Goal: Task Accomplishment & Management: Manage account settings

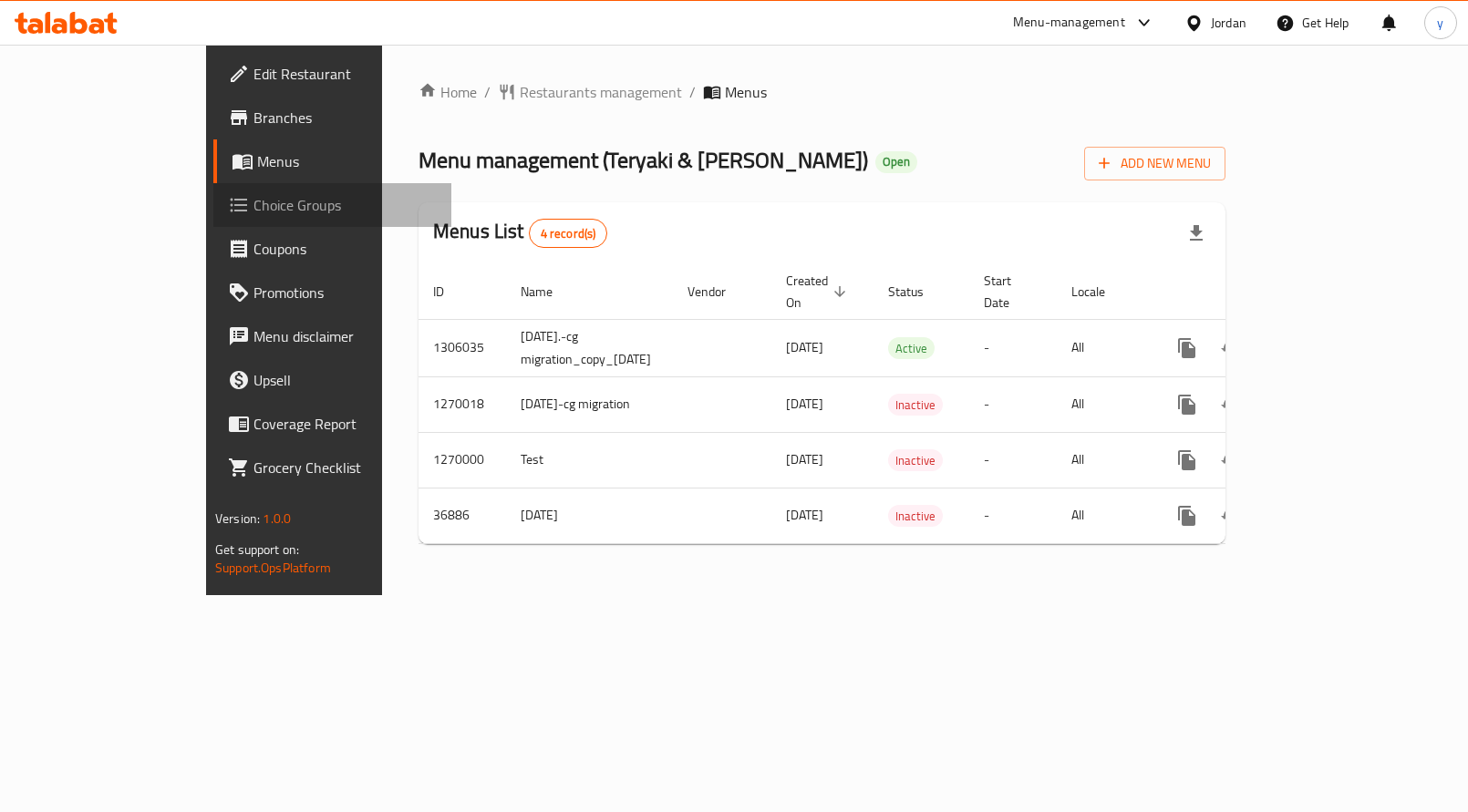
click at [253, 208] on span "Choice Groups" at bounding box center [345, 205] width 183 height 22
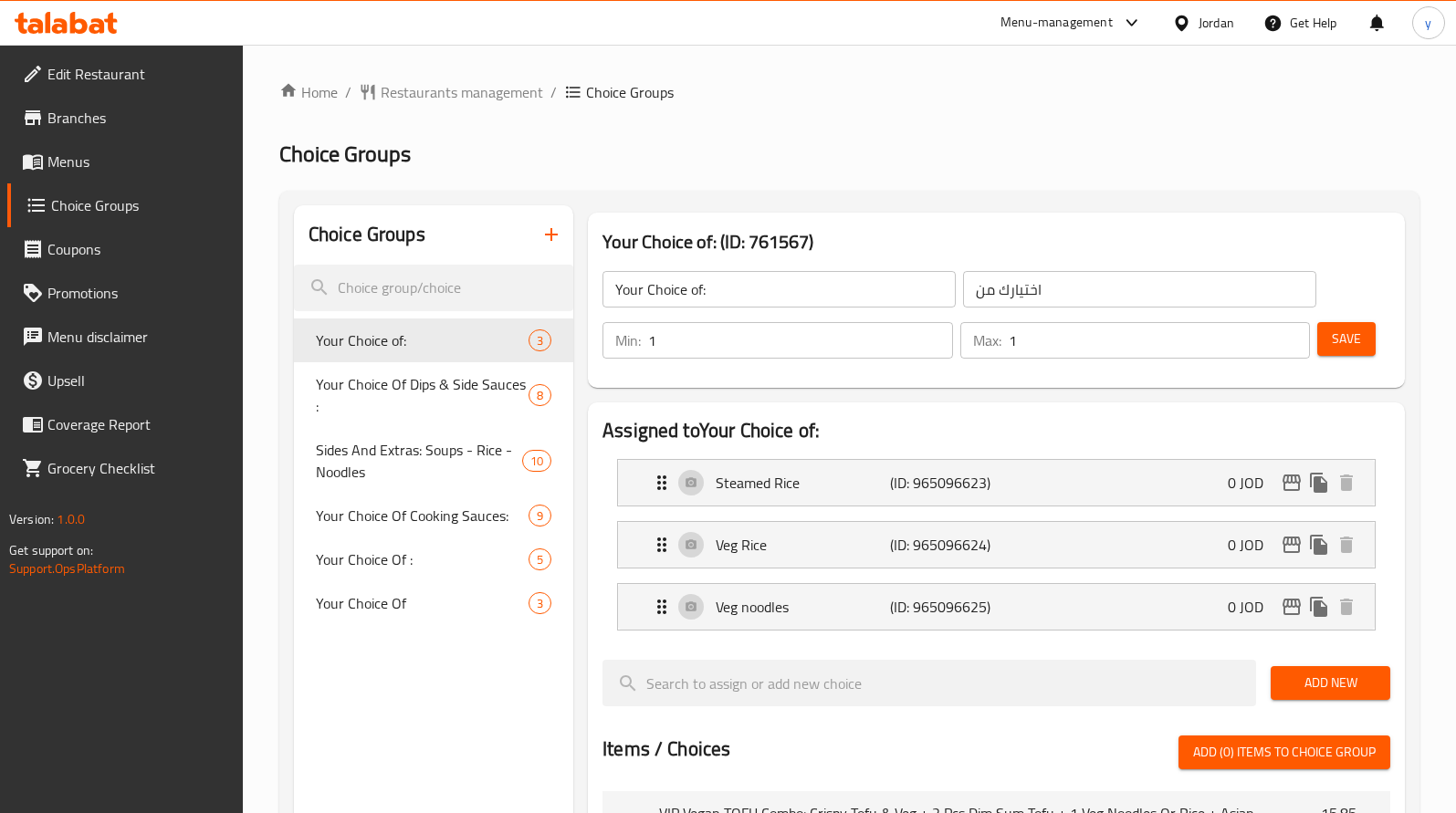
click at [368, 392] on div at bounding box center [728, 406] width 1456 height 813
click at [368, 392] on span "Your Choice Of Dips & Side Sauces :" at bounding box center [422, 394] width 213 height 44
type input "Your Choice Of Dips & Side Sauces :"
type input "اختيارك من [DEMOGRAPHIC_DATA] والغموس:"
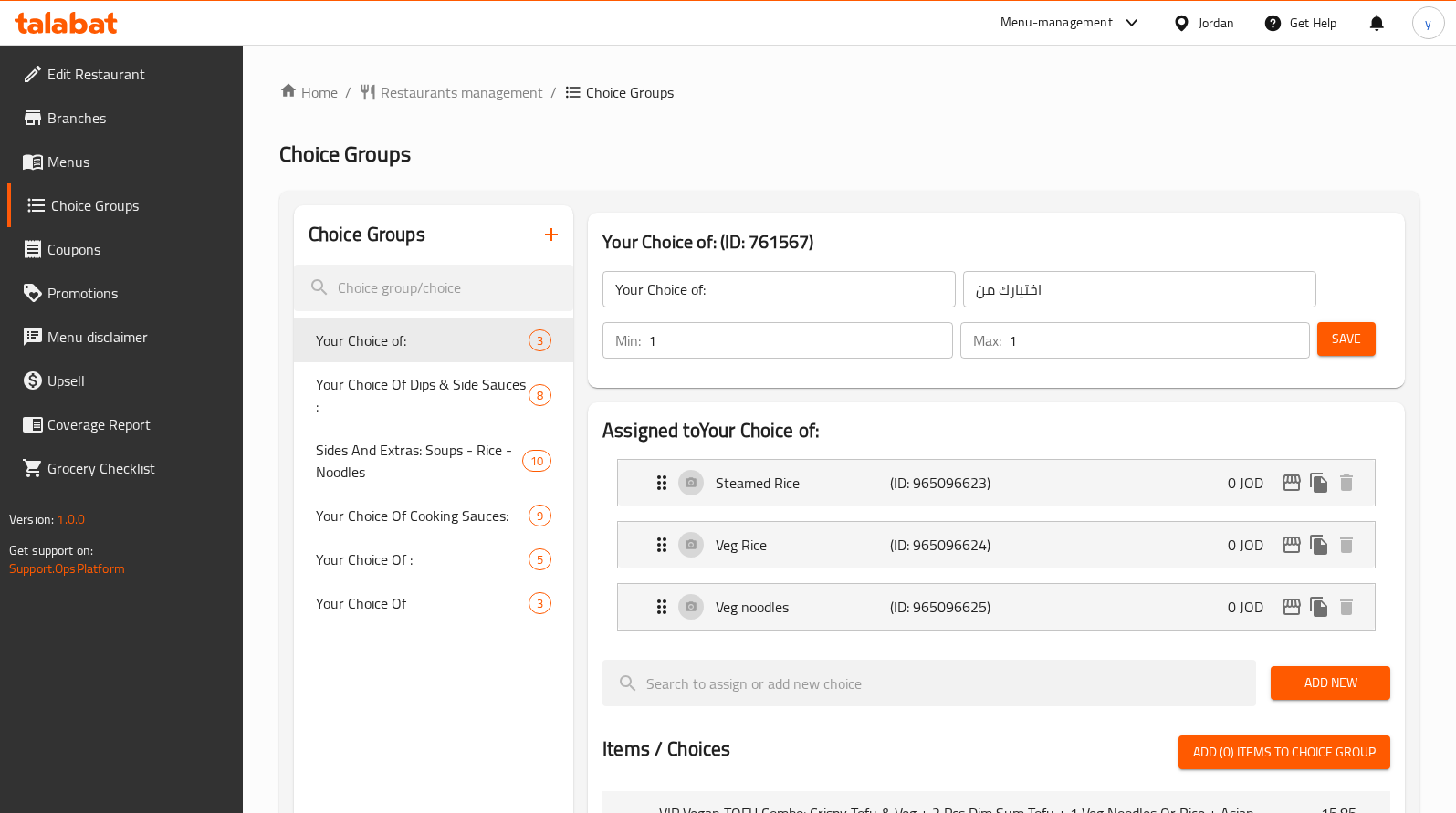
type input "0"
type input "7"
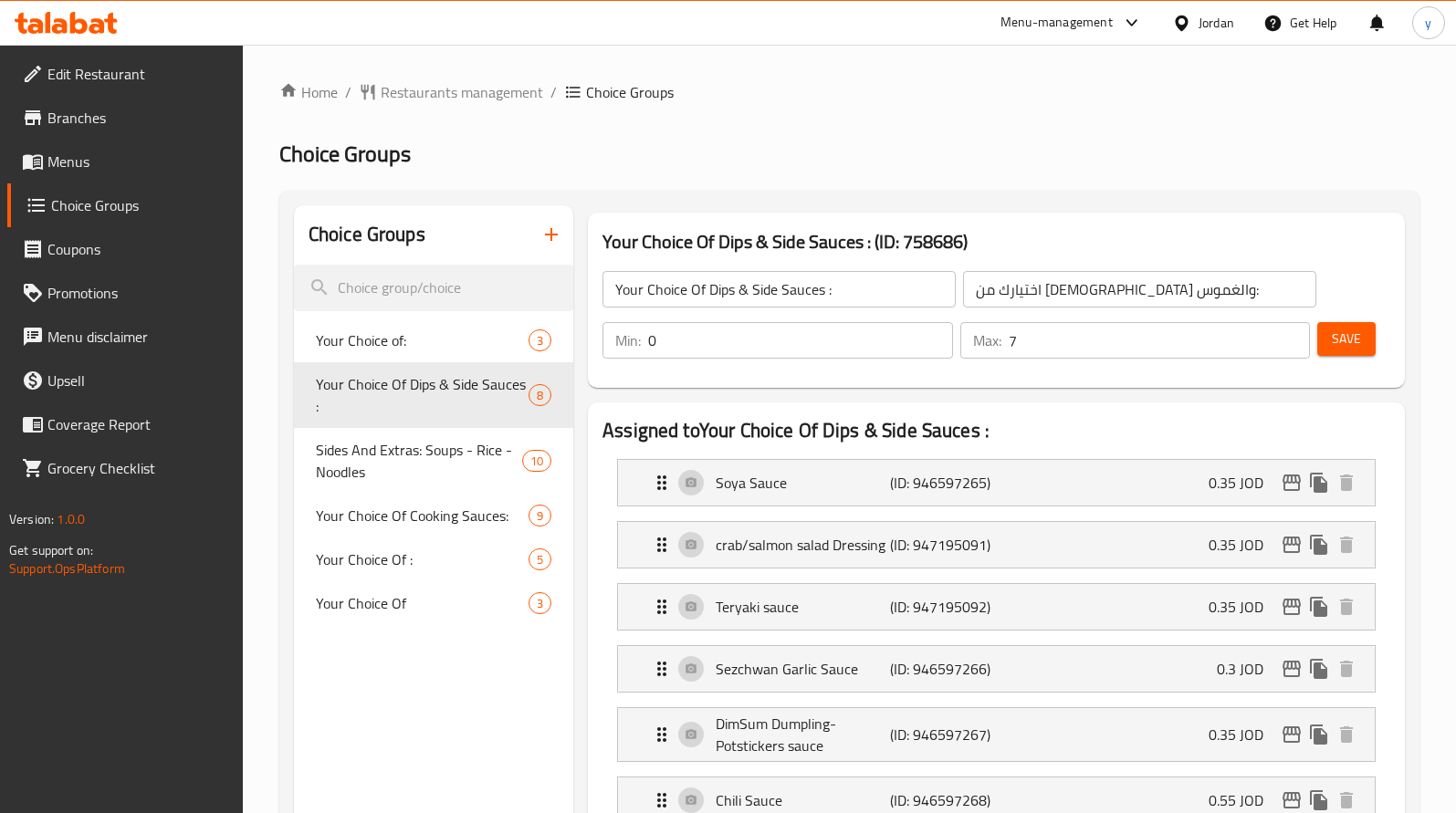
click at [787, 164] on h2 "Choice Groups" at bounding box center [849, 155] width 1140 height 30
click at [63, 23] on icon at bounding box center [59, 26] width 16 height 16
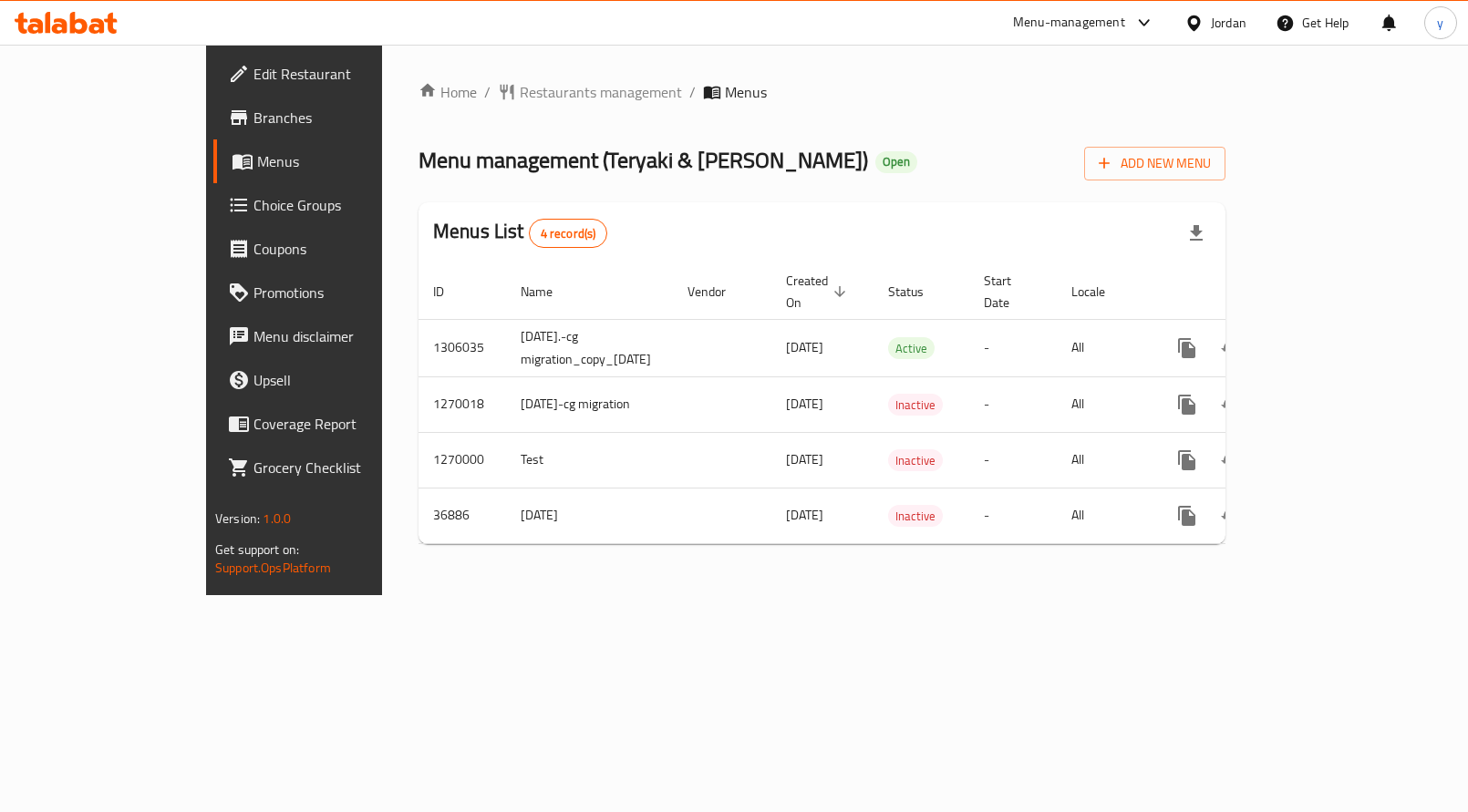
click at [253, 202] on span "Choice Groups" at bounding box center [345, 205] width 183 height 22
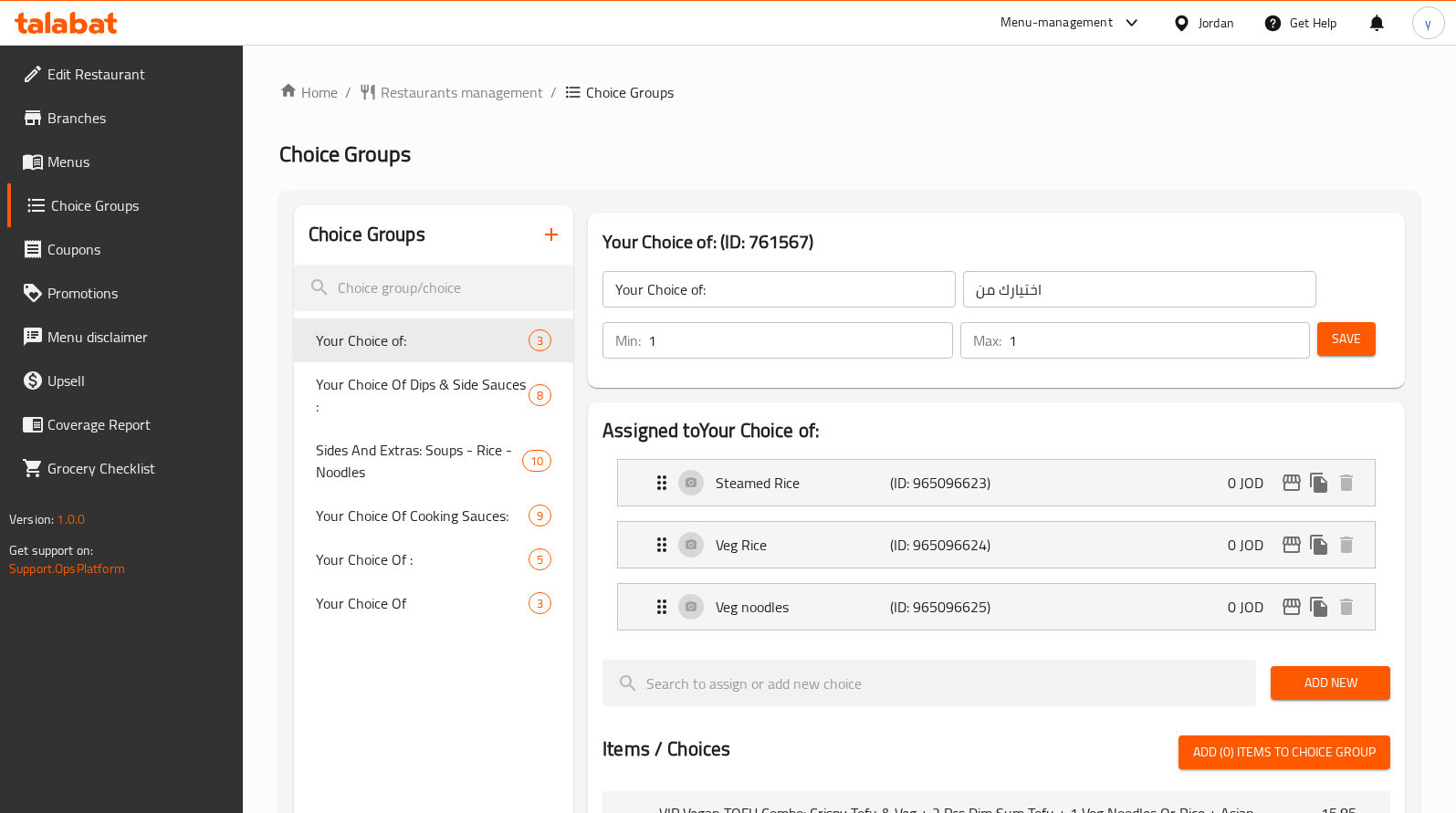
click at [369, 387] on span "Your Choice Of Dips & Side Sauces :" at bounding box center [422, 394] width 213 height 44
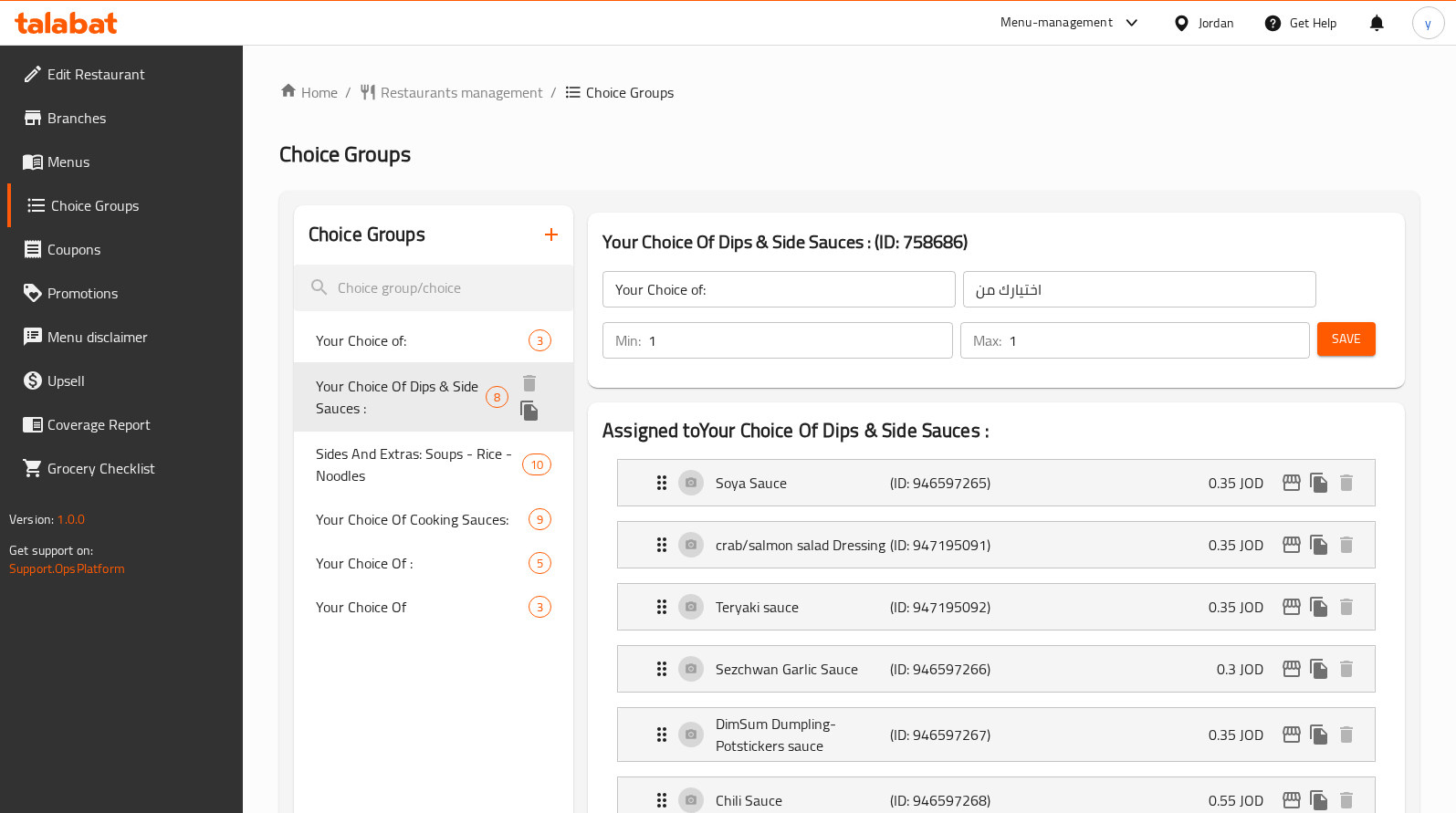
type input "Your Choice Of Dips & Side Sauces :"
type input "اختيارك من [DEMOGRAPHIC_DATA] والغموس:"
type input "0"
type input "7"
click at [369, 387] on span "Your Choice Of Dips & Side Sauces :" at bounding box center [400, 396] width 169 height 44
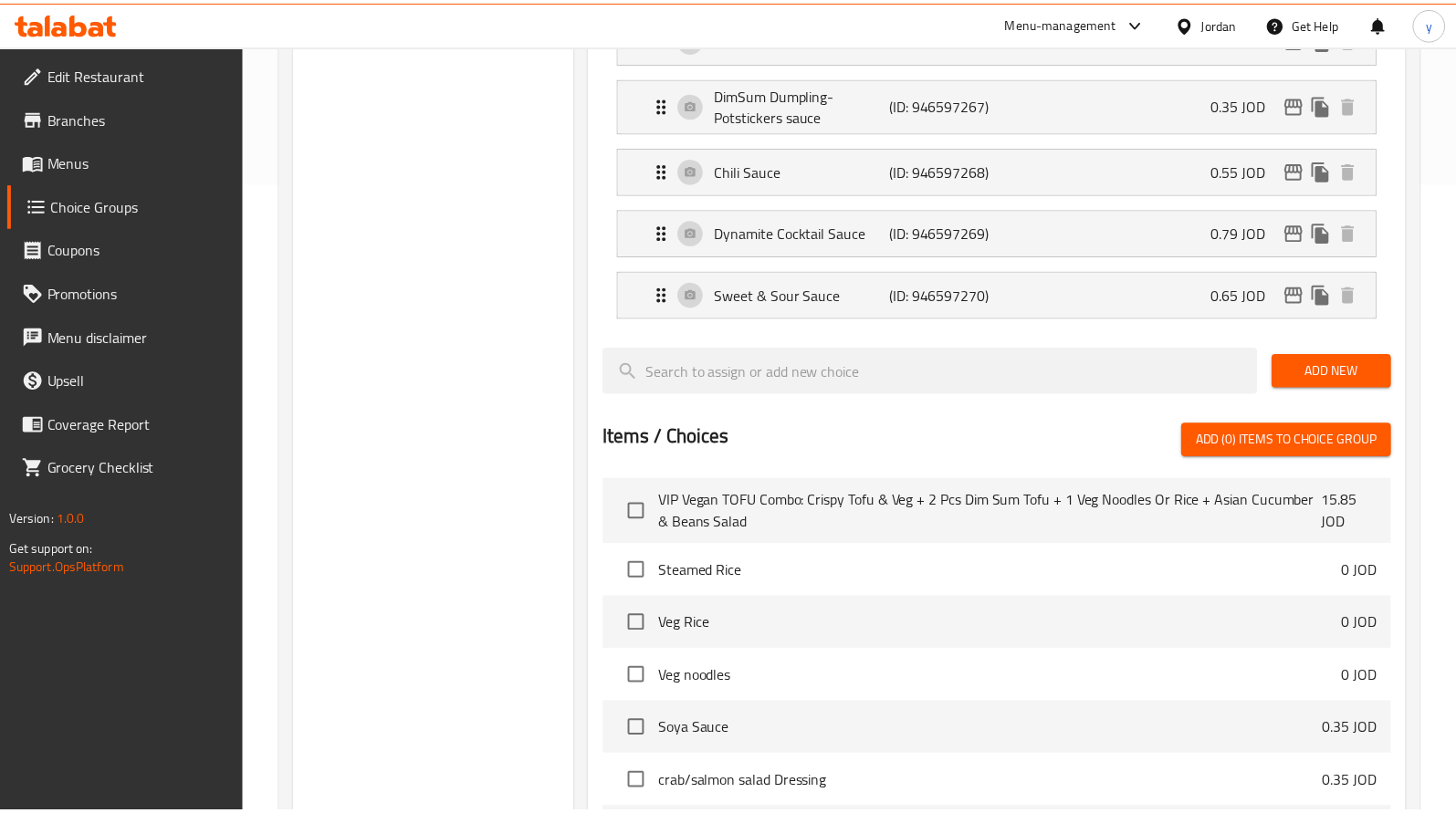
scroll to position [977, 0]
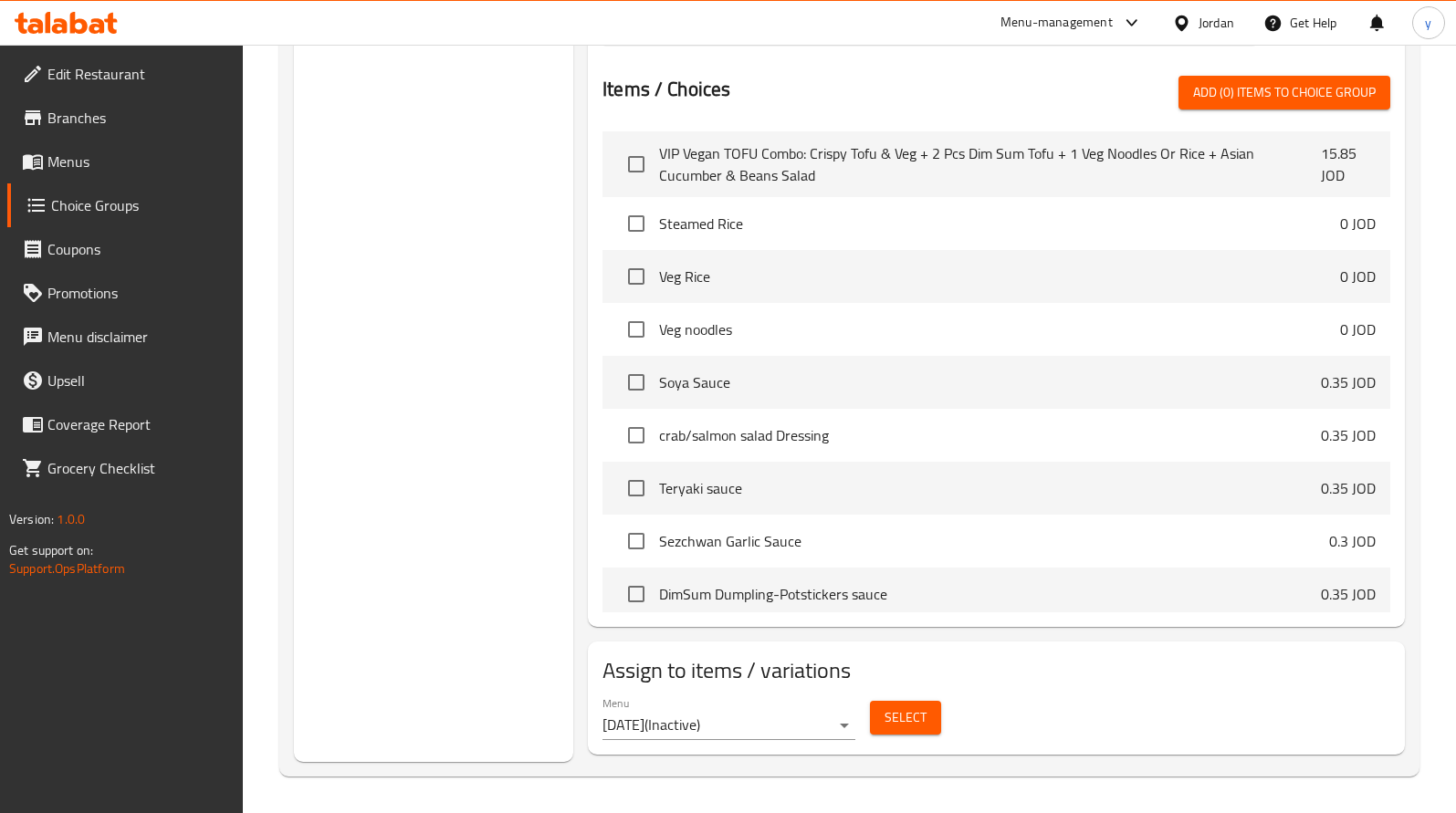
click at [98, 26] on icon at bounding box center [97, 26] width 16 height 16
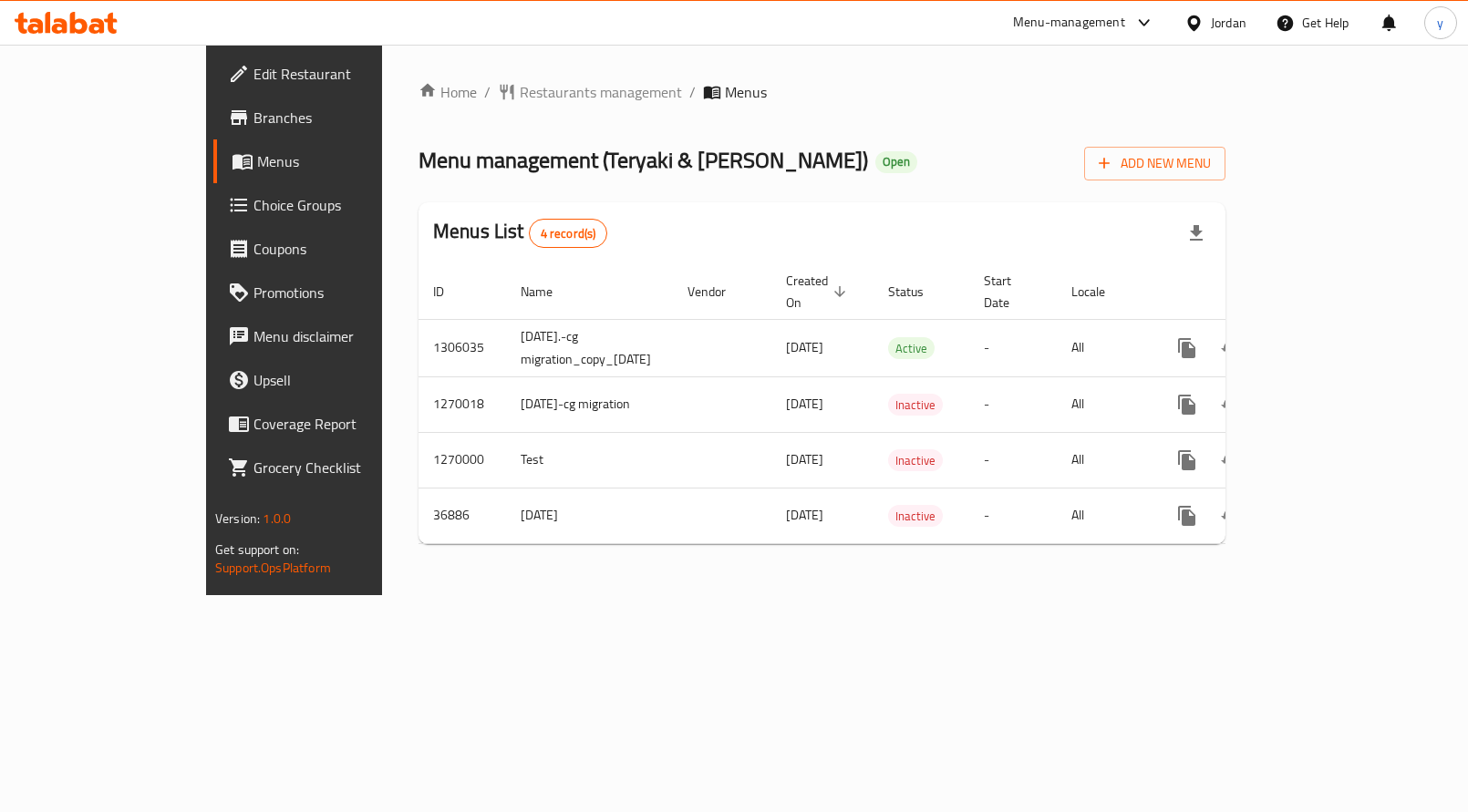
click at [253, 208] on span "Choice Groups" at bounding box center [345, 205] width 183 height 22
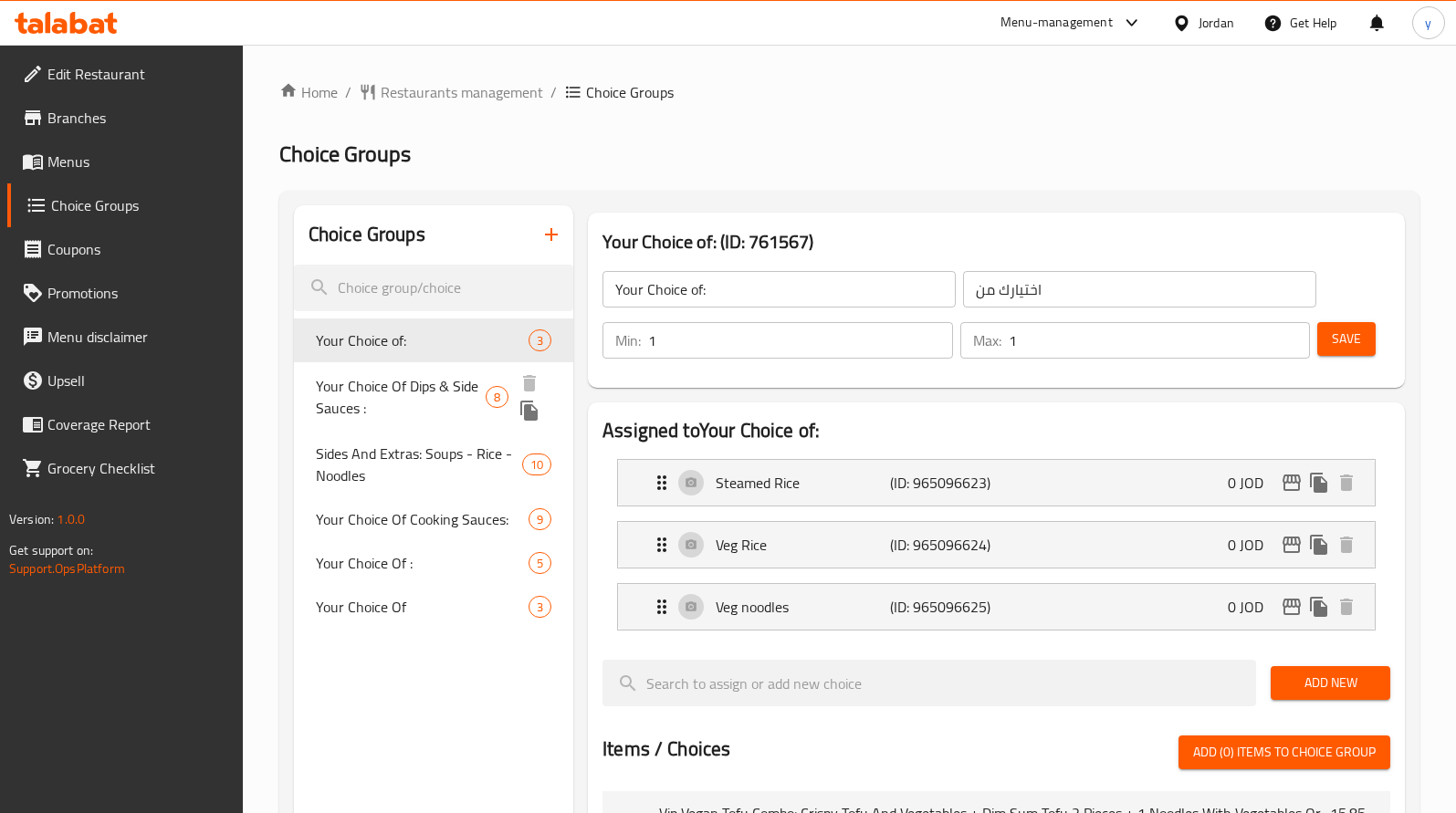
click at [454, 400] on span "Your Choice Of Dips & Side Sauces :" at bounding box center [400, 396] width 169 height 44
click at [454, 398] on span "Your Choice Of Dips & Side Sauces :" at bounding box center [400, 396] width 169 height 44
type input "Your Choice Of Dips & Side Sauces :"
type input "اختيارك من [DEMOGRAPHIC_DATA] والغموس:"
type input "0"
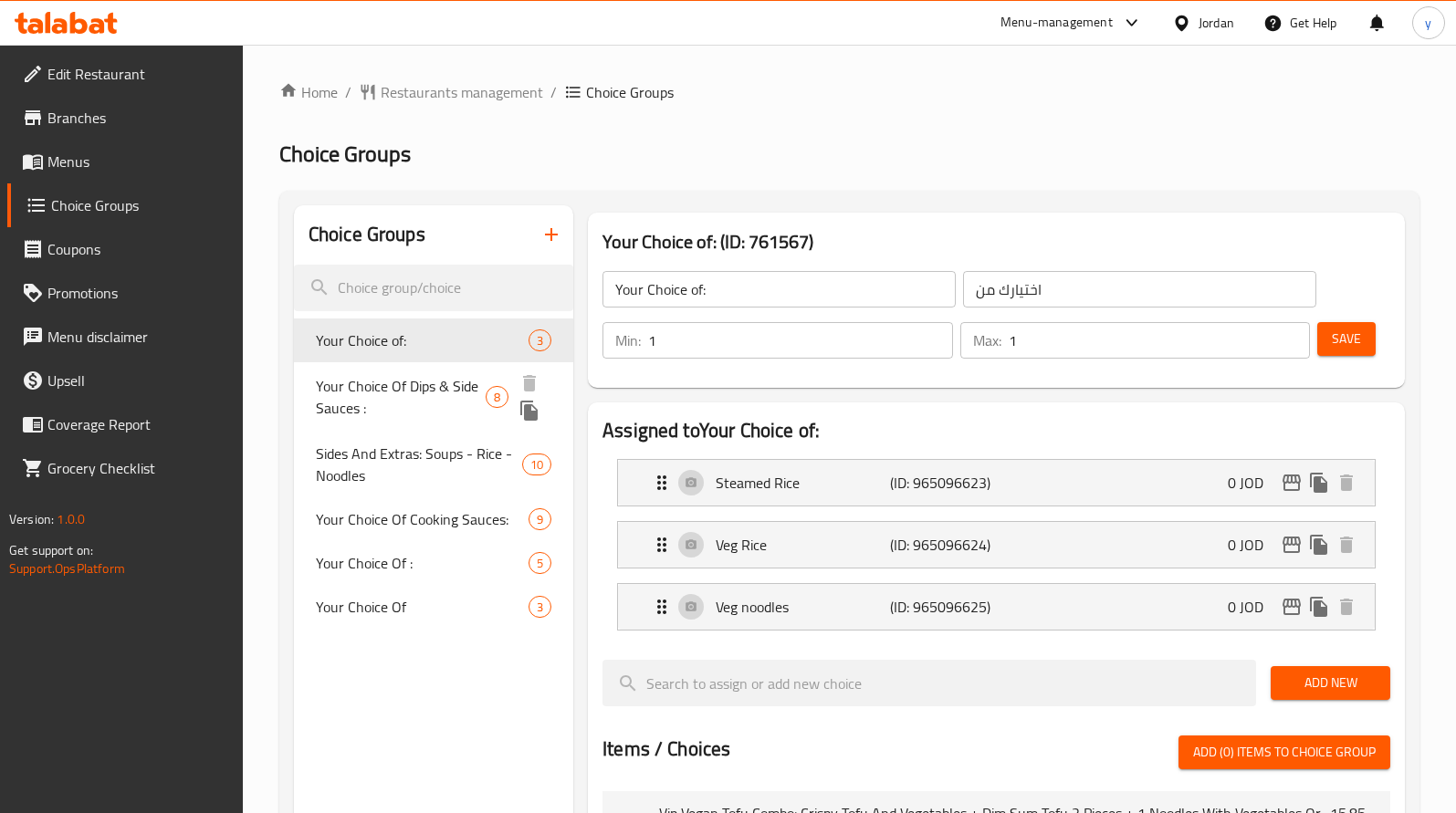
type input "7"
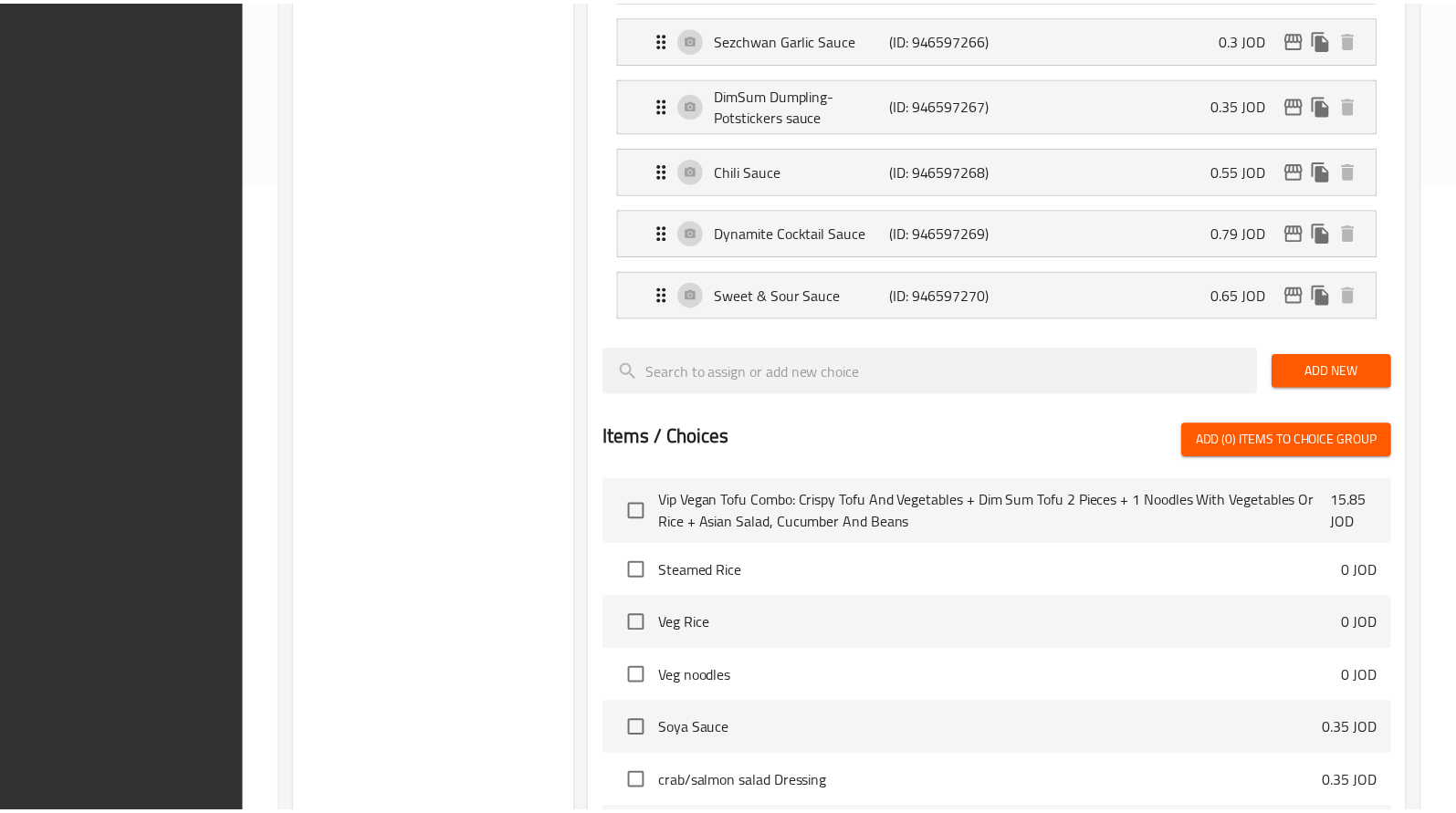
scroll to position [977, 0]
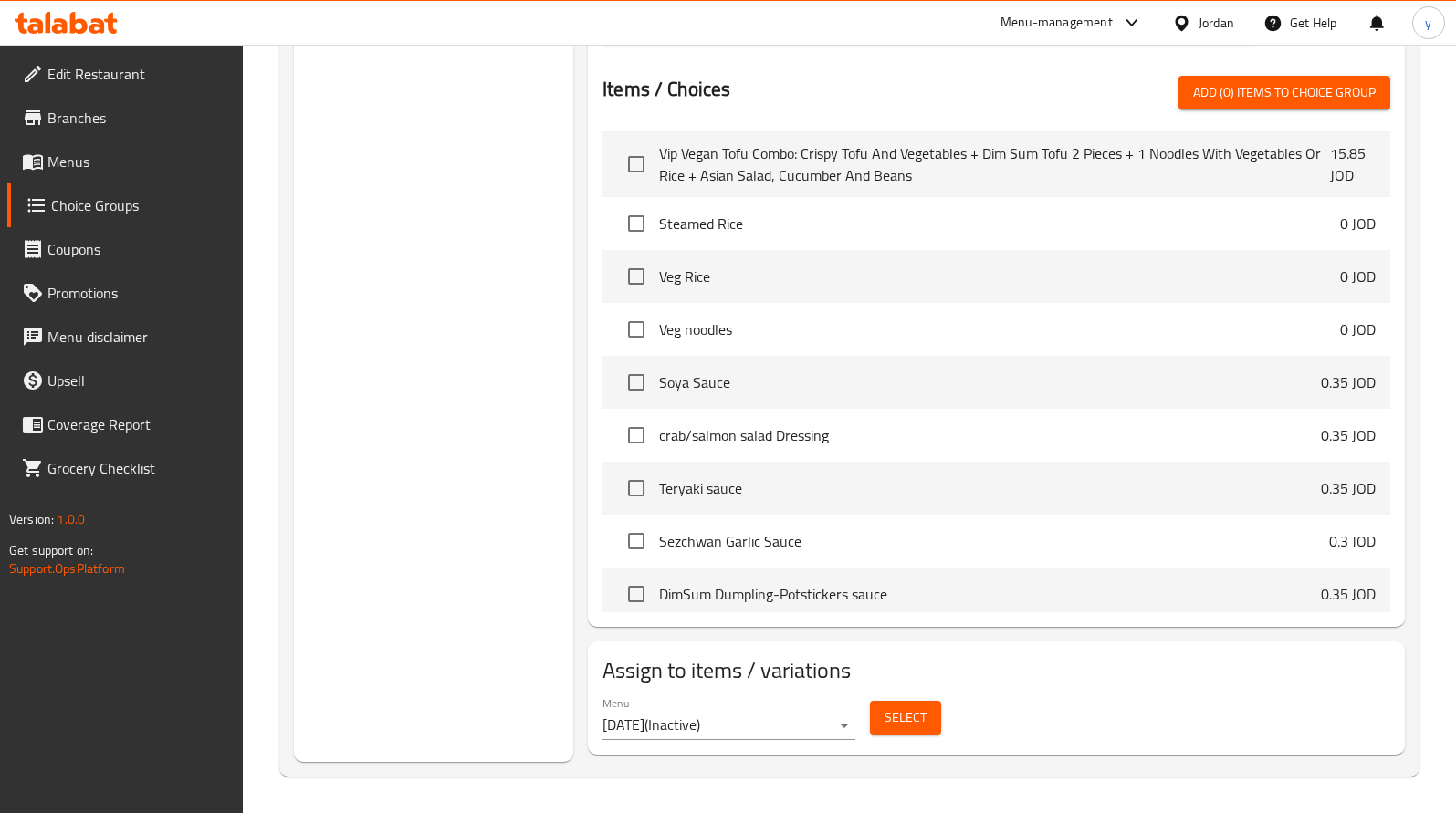
click at [75, 16] on icon at bounding box center [79, 23] width 18 height 22
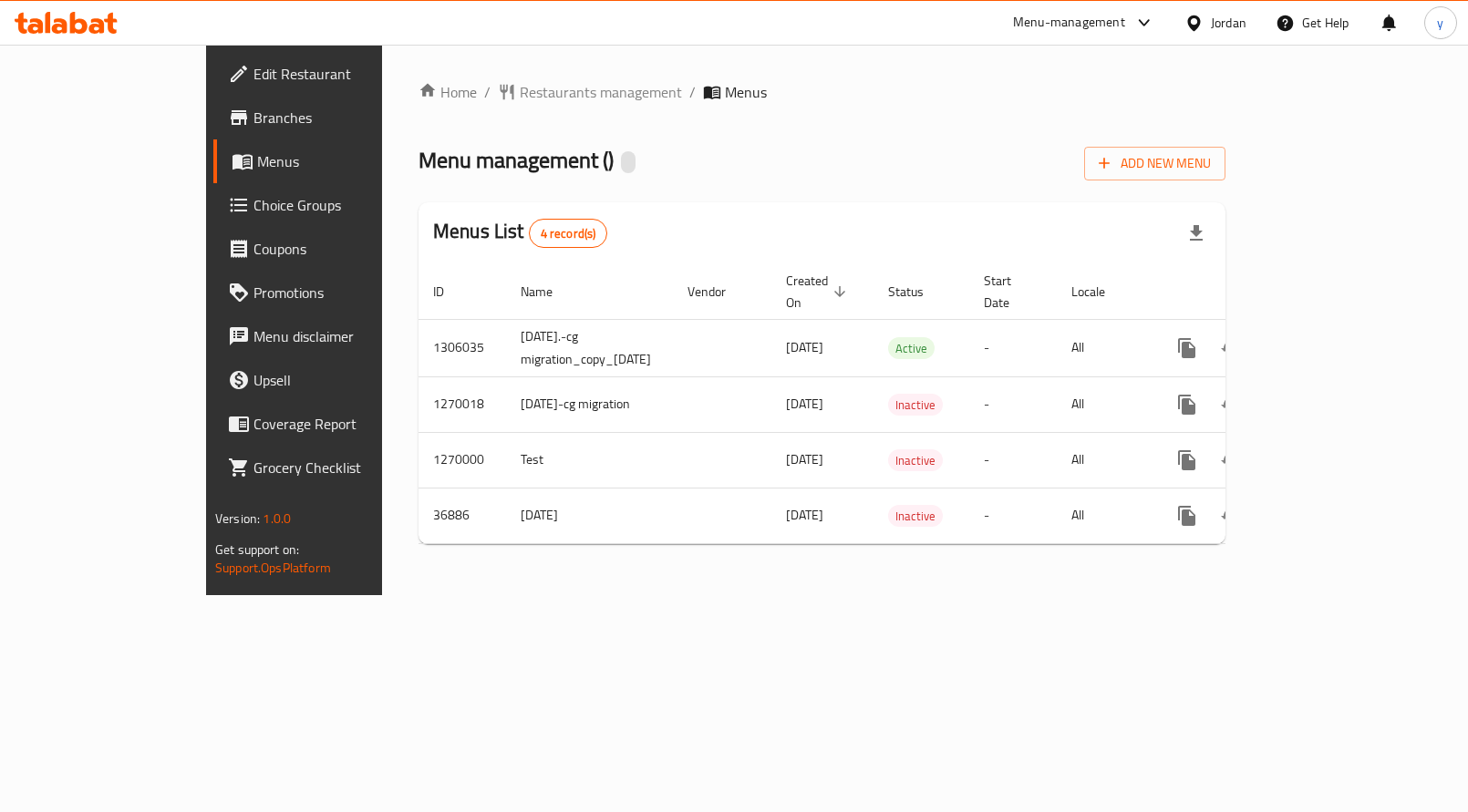
click at [253, 214] on span "Choice Groups" at bounding box center [345, 205] width 183 height 22
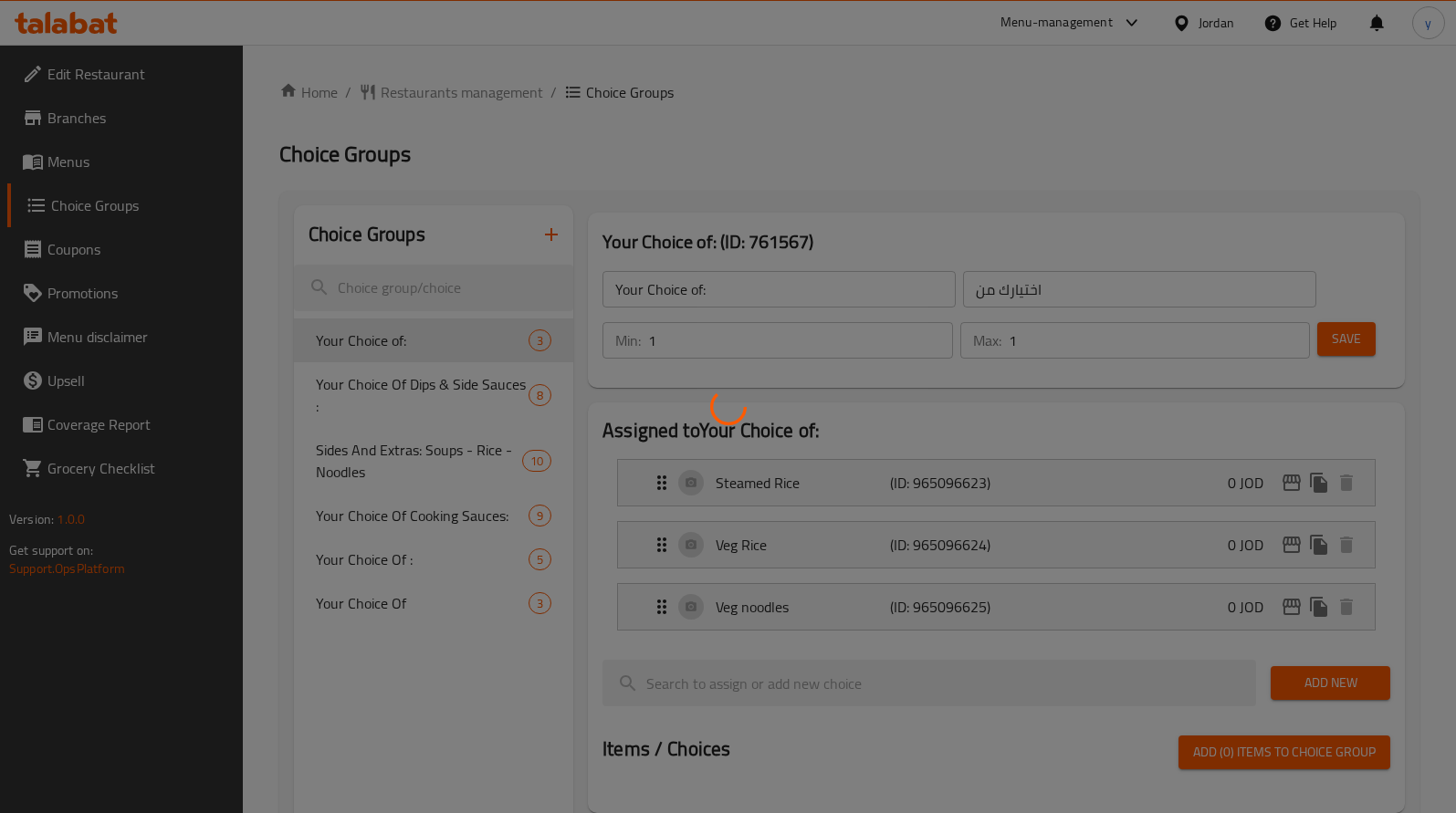
click at [380, 373] on div at bounding box center [728, 406] width 1456 height 813
click at [370, 398] on div at bounding box center [728, 406] width 1456 height 813
click at [370, 397] on div at bounding box center [728, 406] width 1456 height 813
click at [434, 375] on div at bounding box center [728, 406] width 1456 height 813
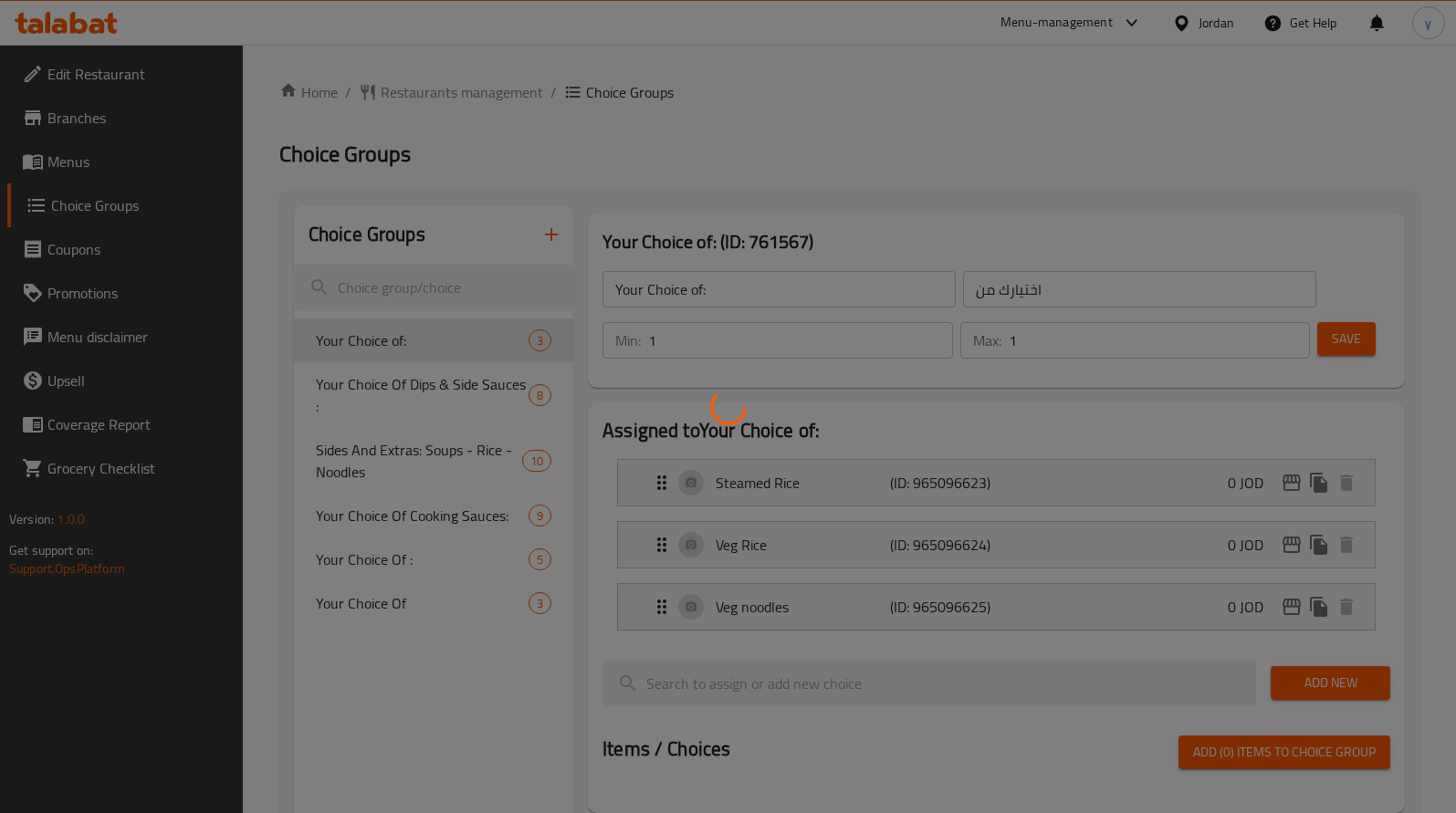
click at [422, 402] on div at bounding box center [728, 406] width 1456 height 813
click at [421, 393] on div at bounding box center [728, 406] width 1456 height 813
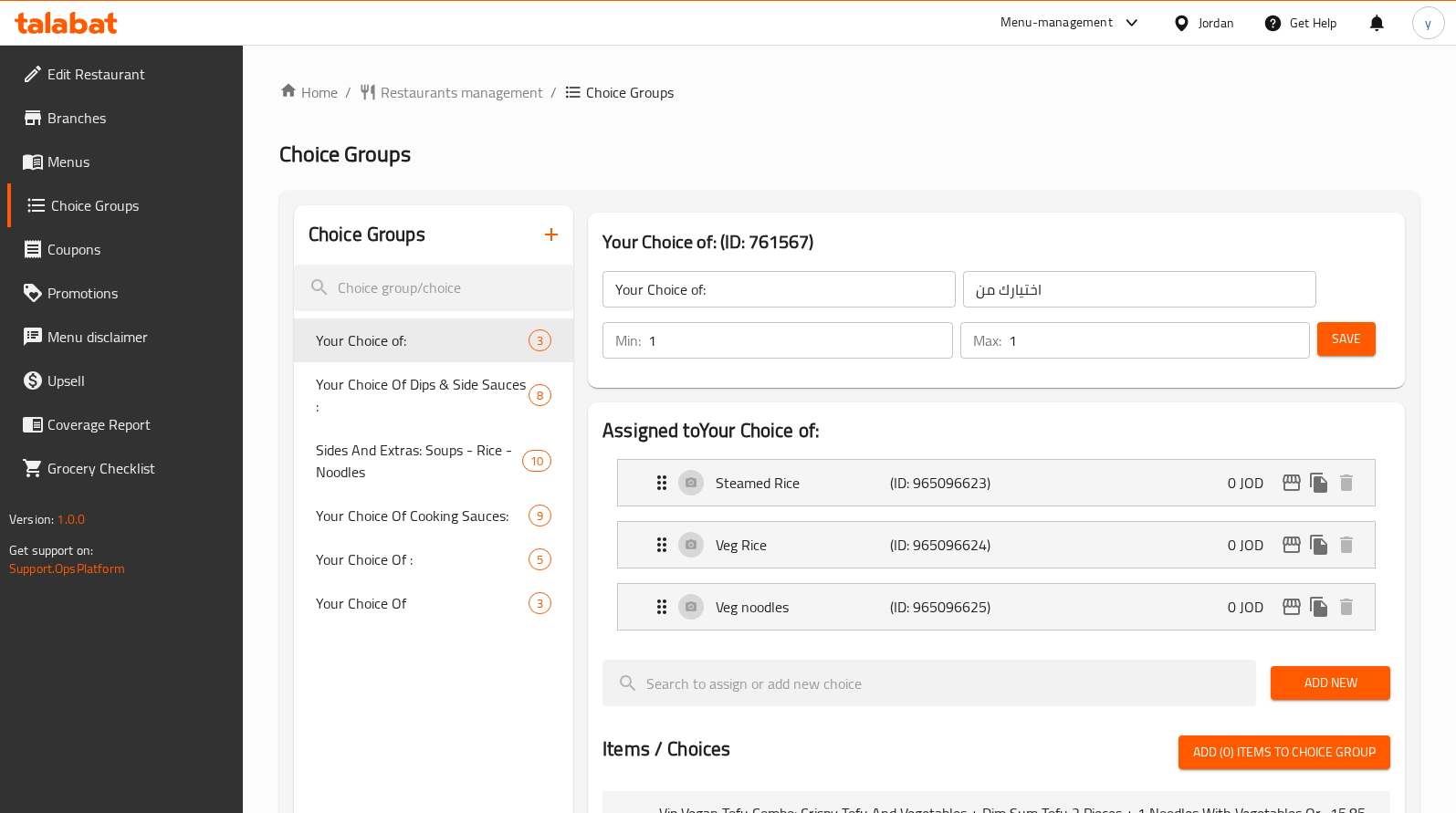
click at [421, 393] on div at bounding box center [728, 406] width 1456 height 813
click at [421, 393] on span "Your Choice Of Dips & Side Sauces :" at bounding box center [422, 394] width 213 height 44
click at [398, 390] on span "Your Choice Of Dips & Side Sauces :" at bounding box center [422, 394] width 213 height 44
type input "Your Choice Of Dips & Side Sauces :"
type input "اختيارك من [DEMOGRAPHIC_DATA] والغموس:"
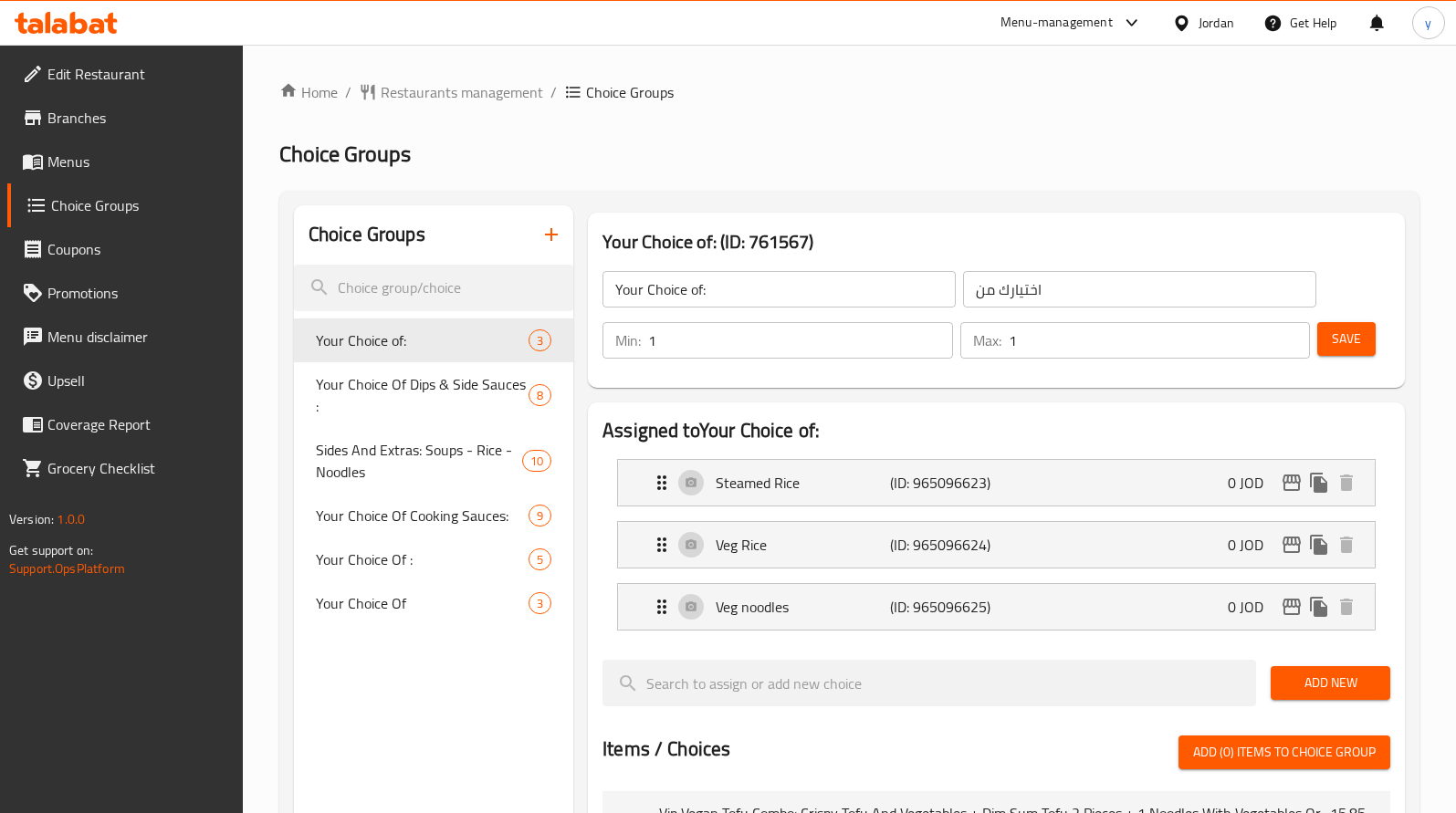
type input "0"
type input "7"
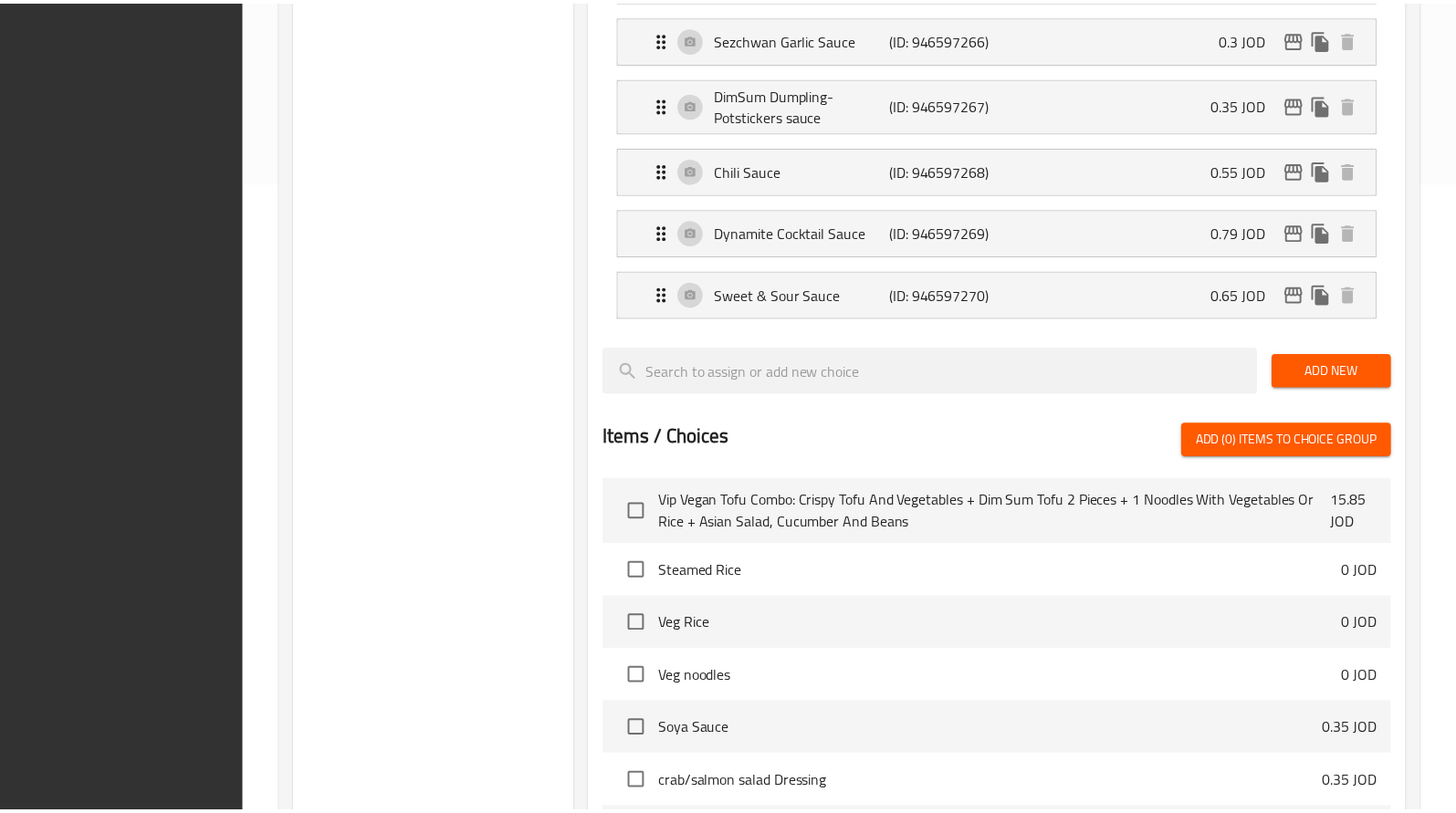
scroll to position [977, 0]
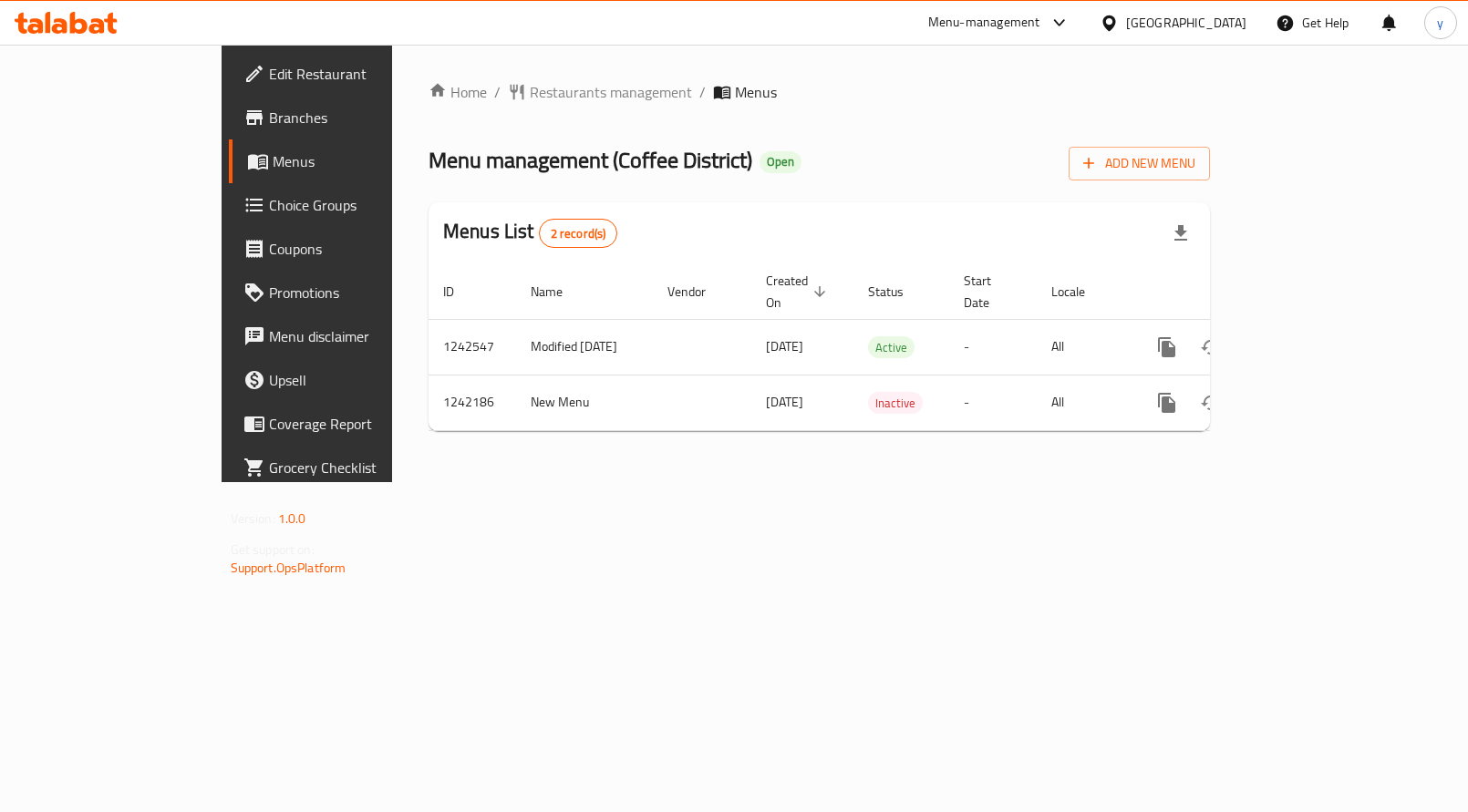
click at [269, 203] on span "Choice Groups" at bounding box center [361, 205] width 183 height 22
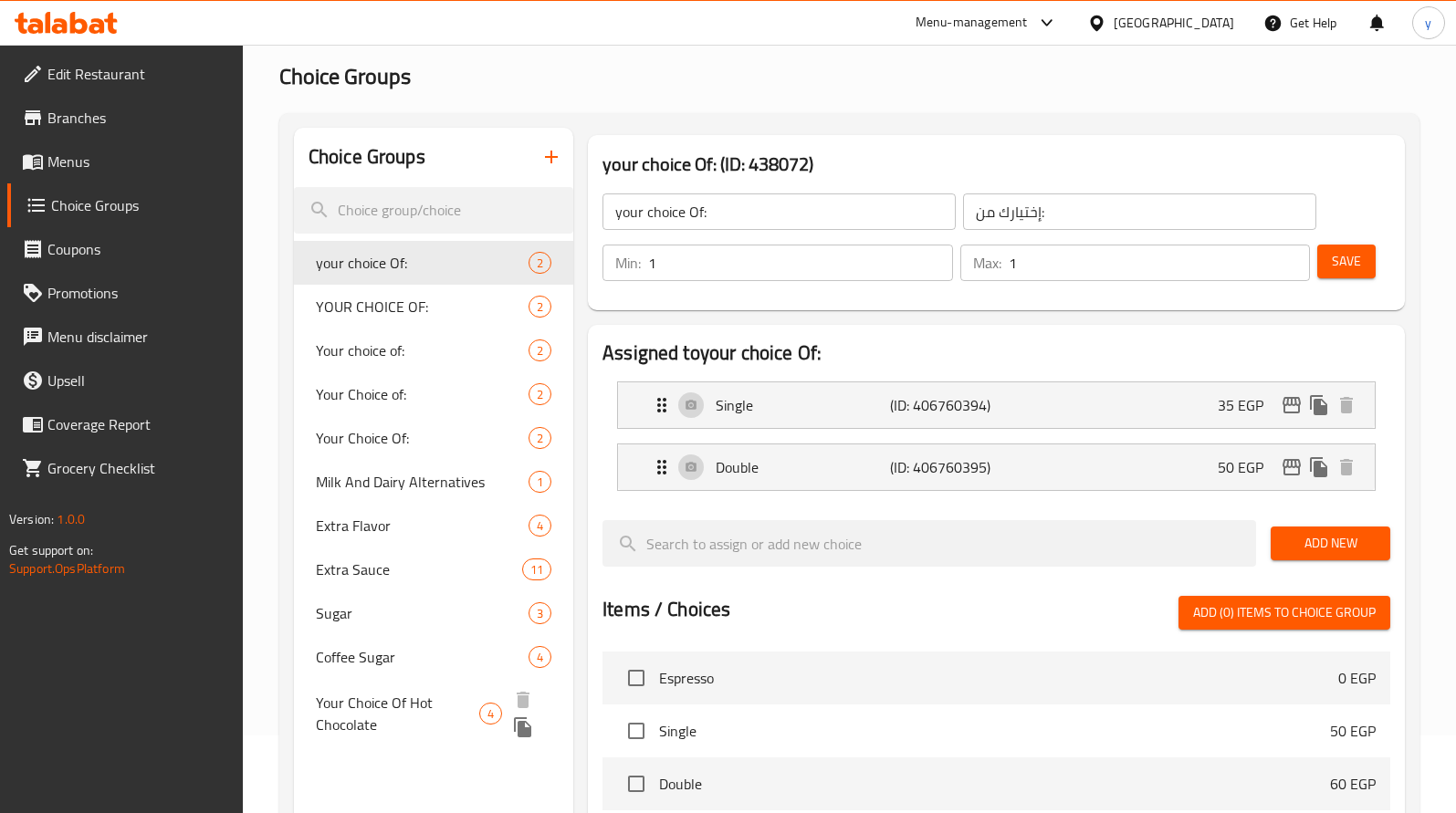
scroll to position [182, 0]
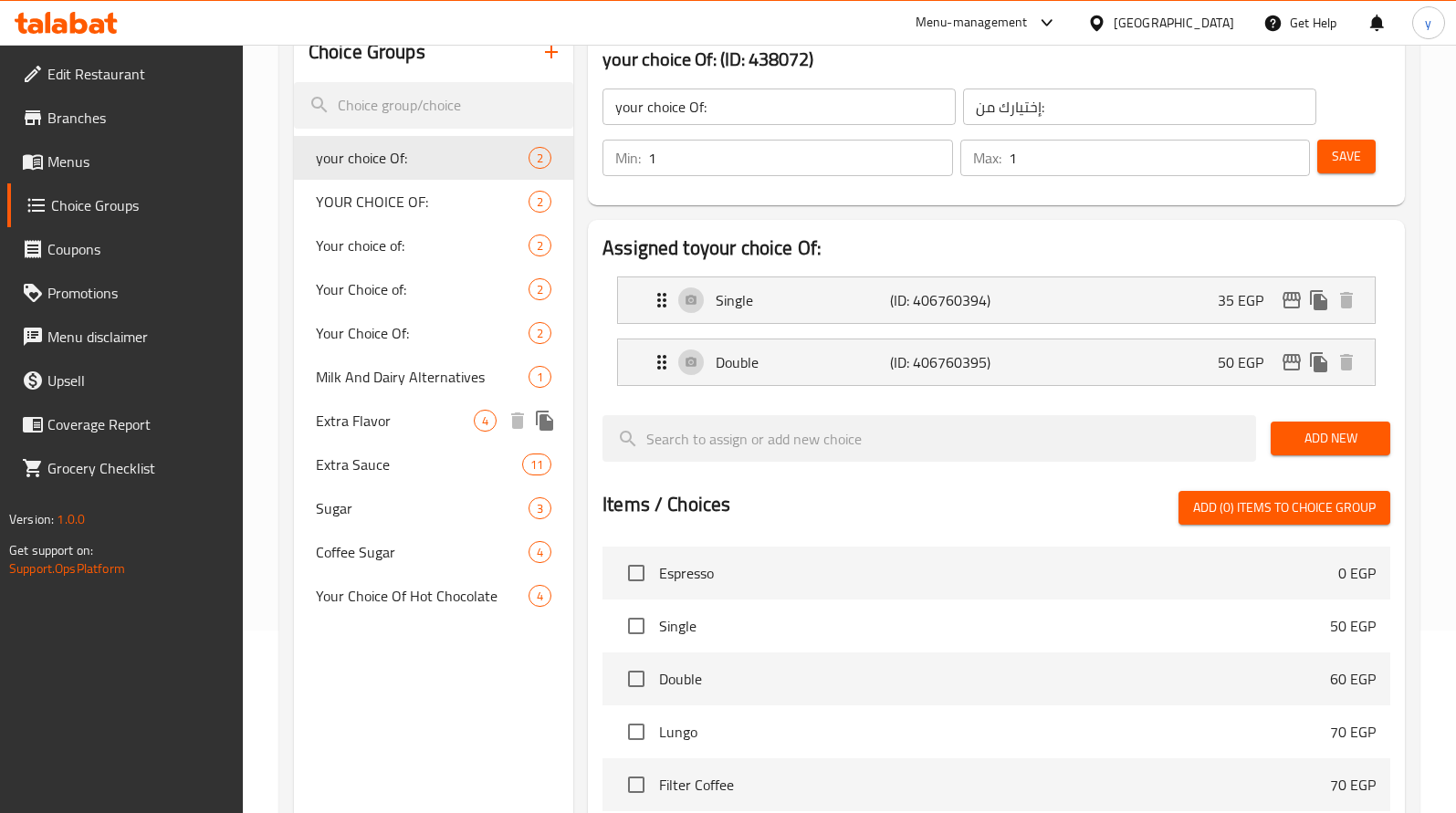
click at [385, 438] on div "Extra Flavor 4" at bounding box center [433, 420] width 280 height 44
click at [384, 432] on span "Extra Flavor" at bounding box center [395, 420] width 157 height 22
type input "Extra Flavor"
type input "نكهات اضافية"
type input "0"
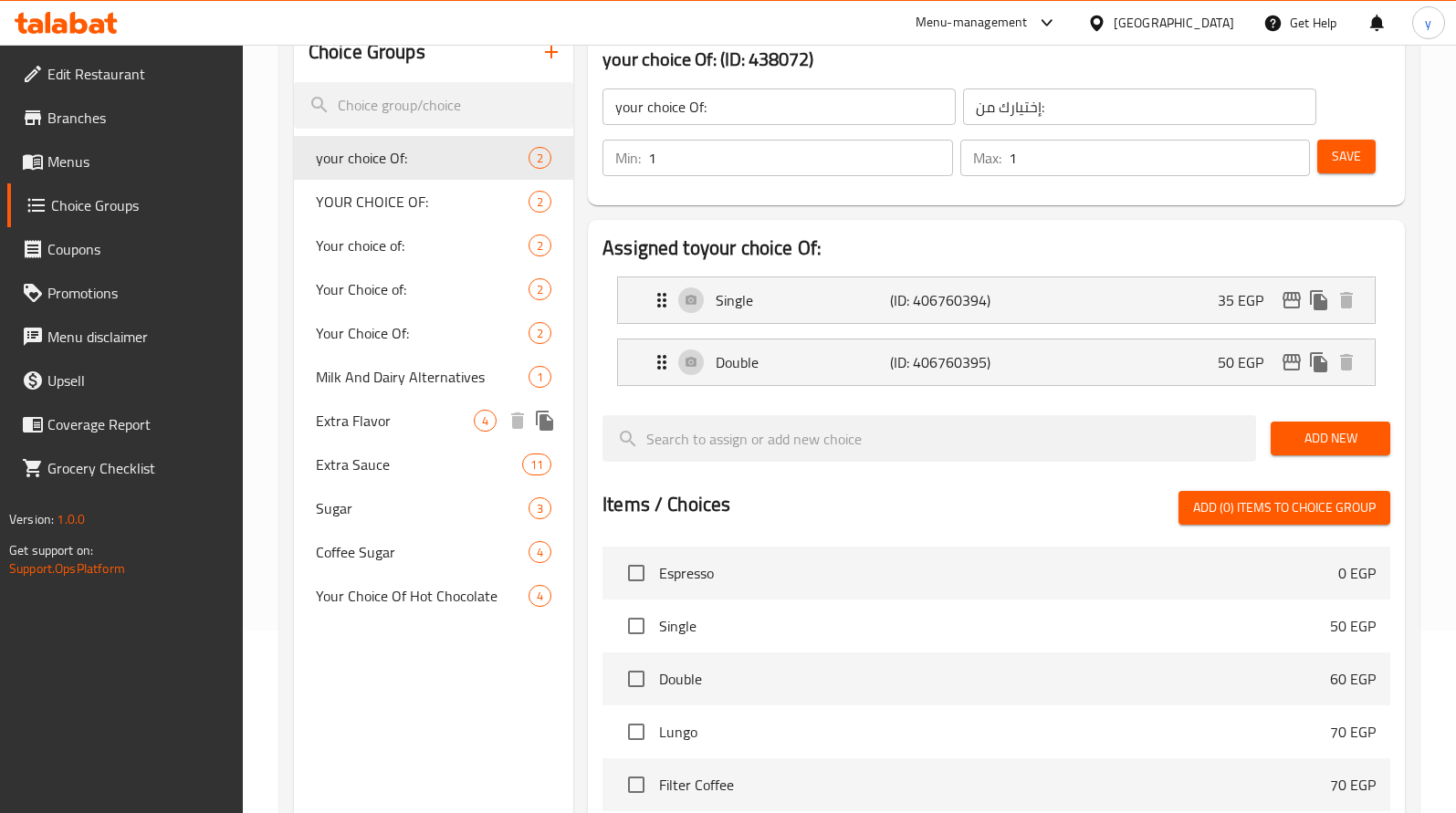
type input "2"
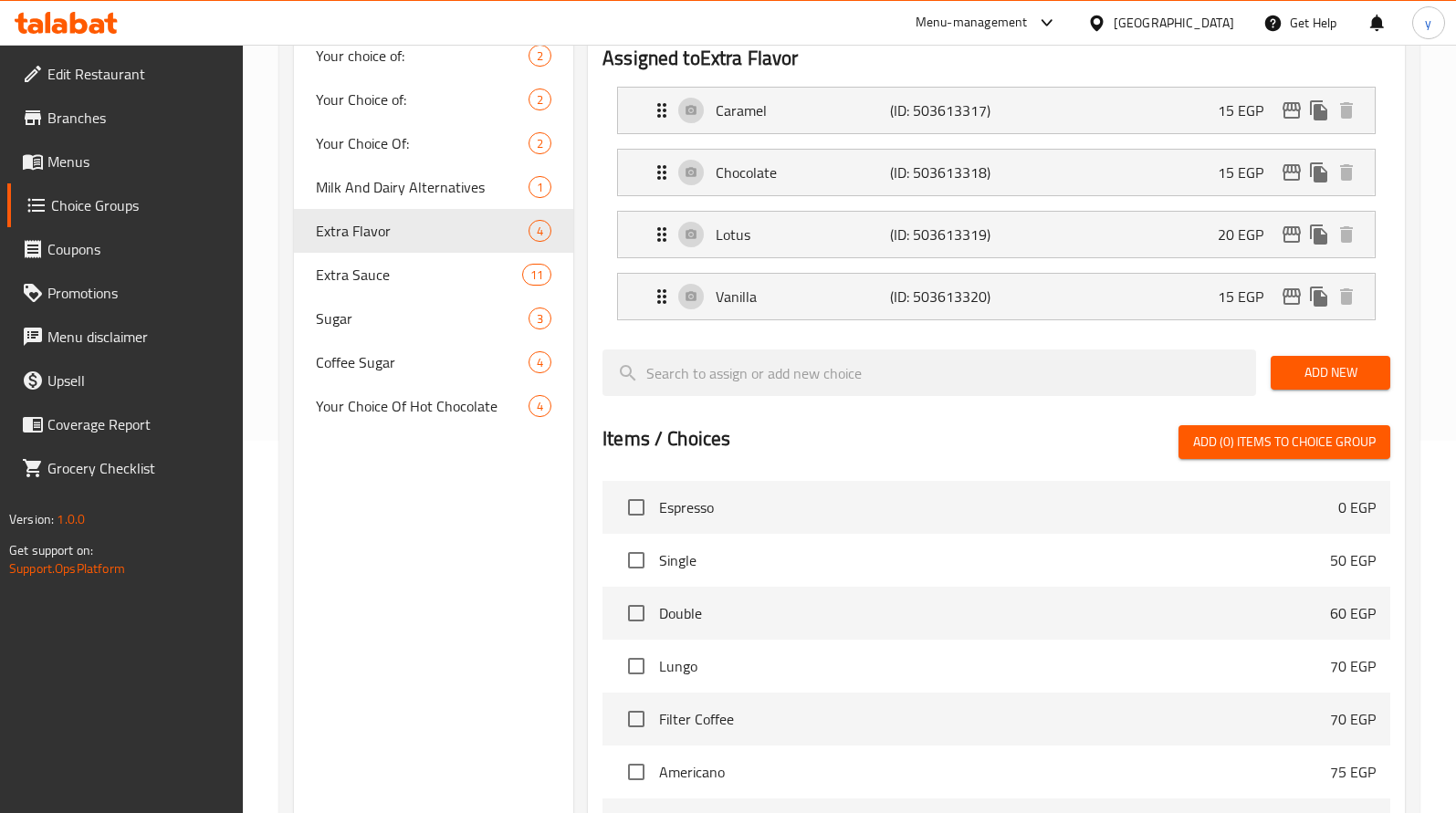
scroll to position [174, 0]
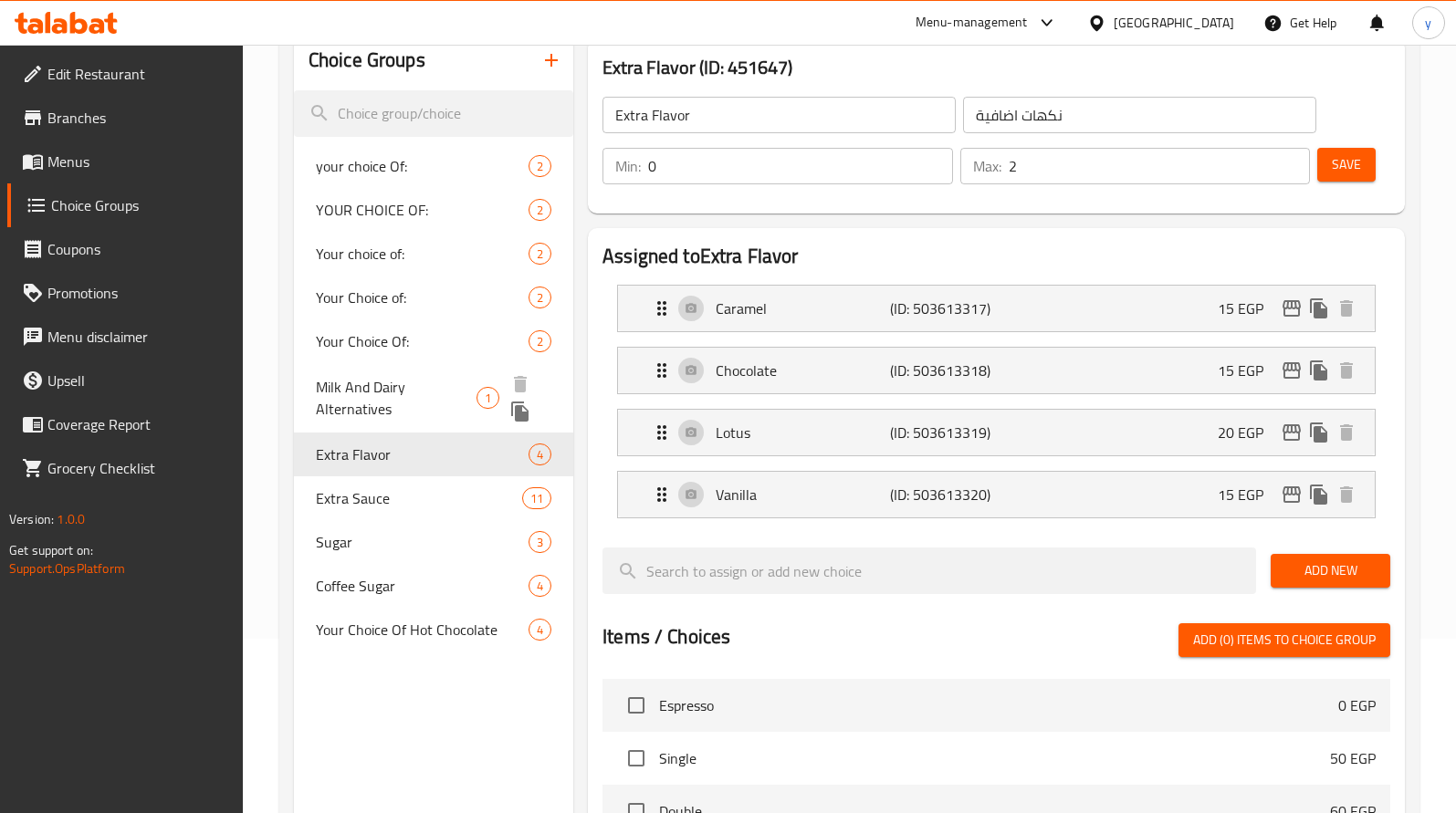
click at [388, 399] on span "Milk And Dairy Alternatives" at bounding box center [395, 397] width 160 height 44
type input "Milk And Dairy Alternatives"
type input "بدائل الحليب والألبان"
type input "1"
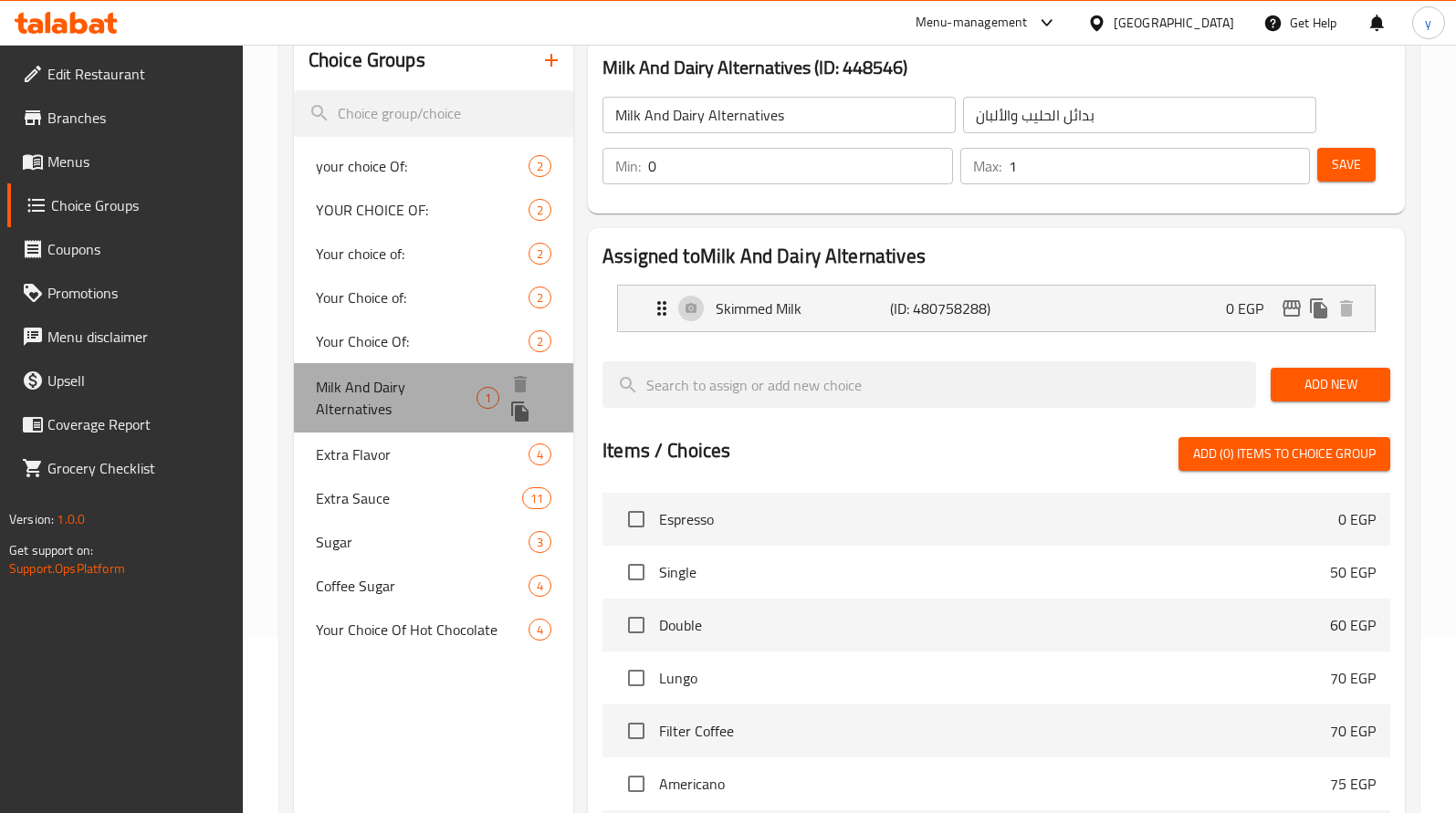
click at [388, 399] on span "Milk And Dairy Alternatives" at bounding box center [395, 397] width 160 height 44
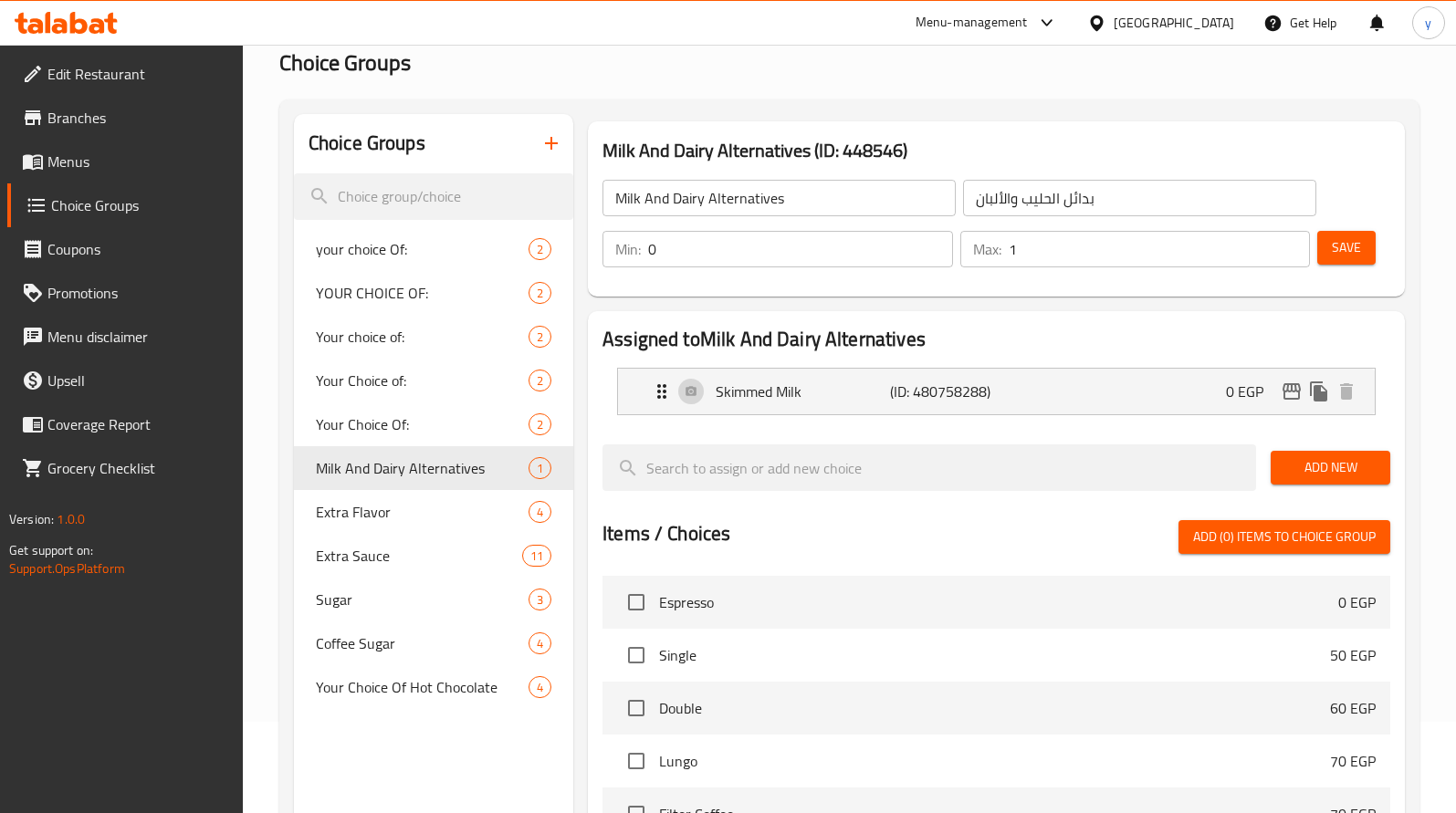
scroll to position [0, 0]
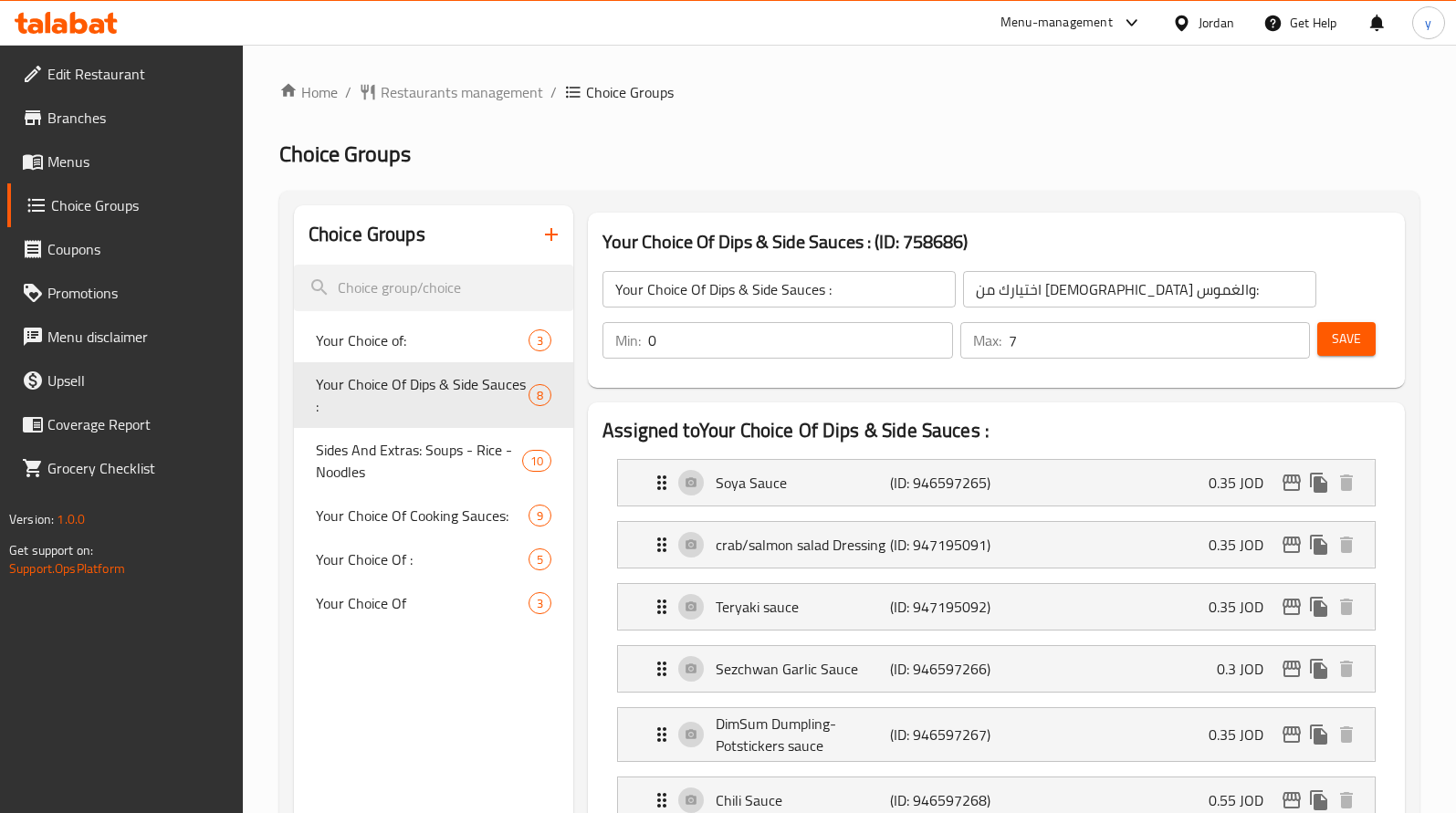
scroll to position [977, 0]
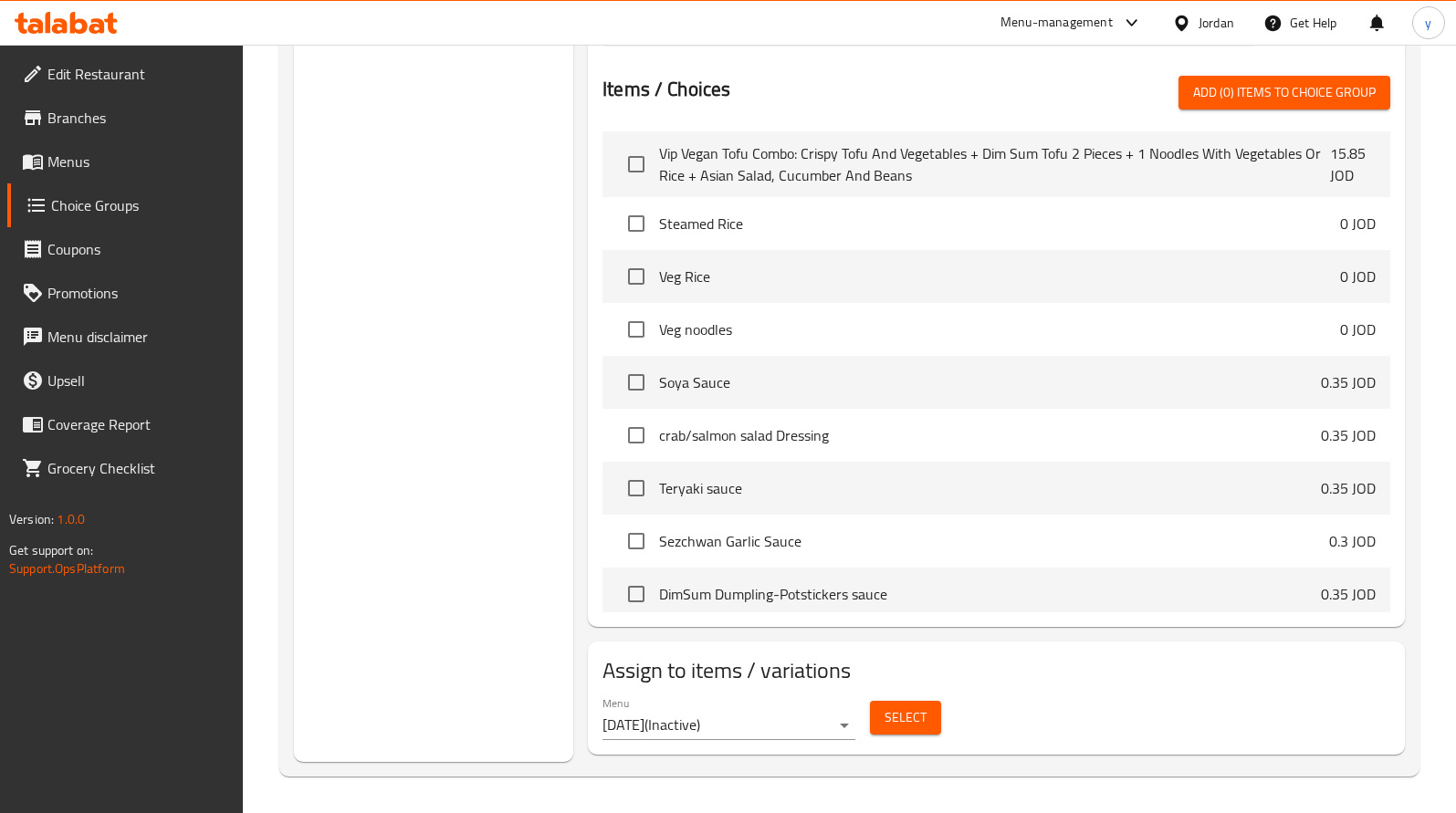
click at [96, 25] on icon at bounding box center [97, 26] width 16 height 16
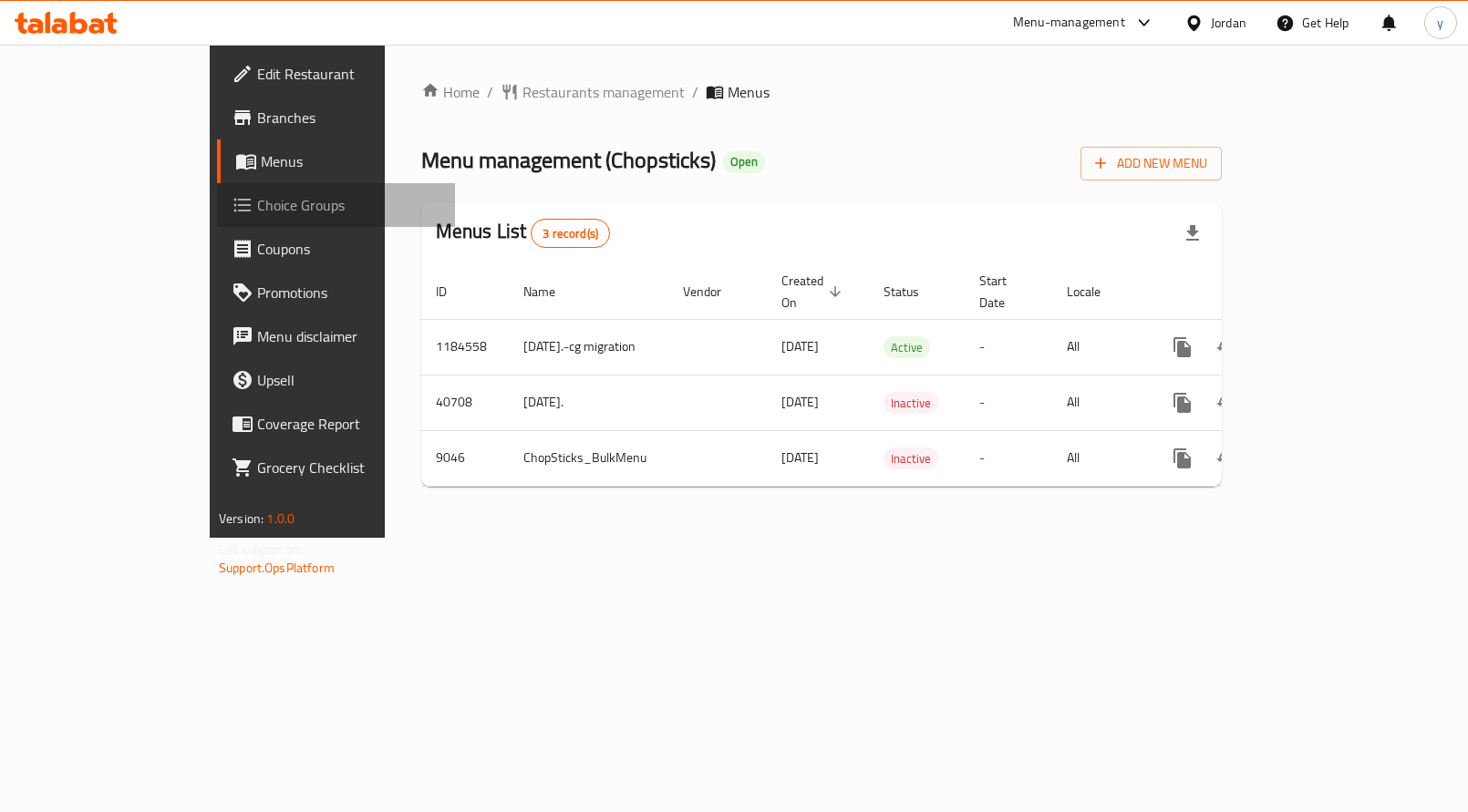
click at [257, 209] on span "Choice Groups" at bounding box center [349, 205] width 183 height 22
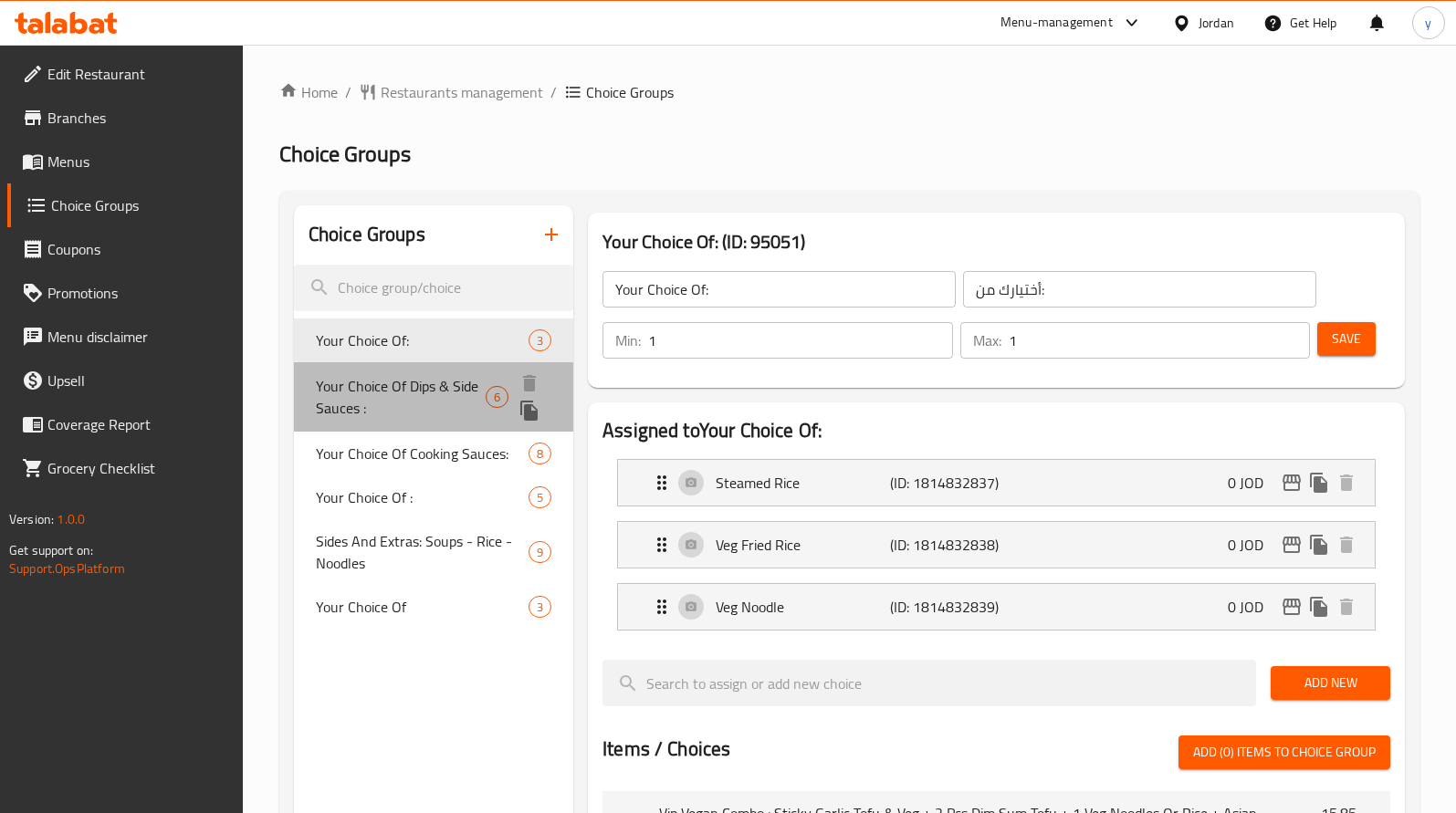
click at [427, 380] on span "Your Choice Of Dips & Side Sauces :" at bounding box center [400, 396] width 169 height 44
type input "Your Choice Of Dips & Side Sauces :"
type input "اختيارك من [DEMOGRAPHIC_DATA] والغموس:"
type input "0"
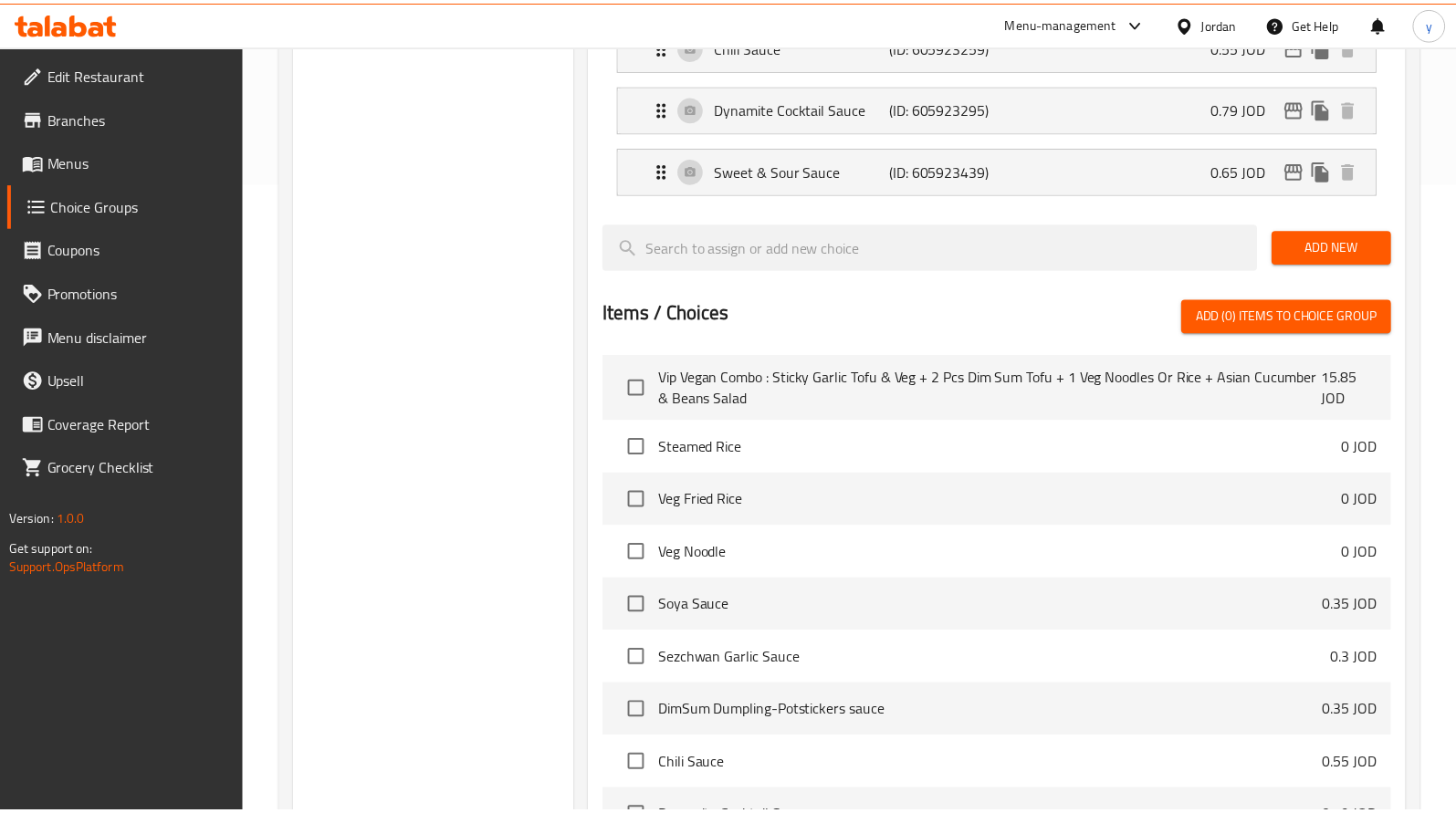
scroll to position [853, 0]
